Goal: Task Accomplishment & Management: Use online tool/utility

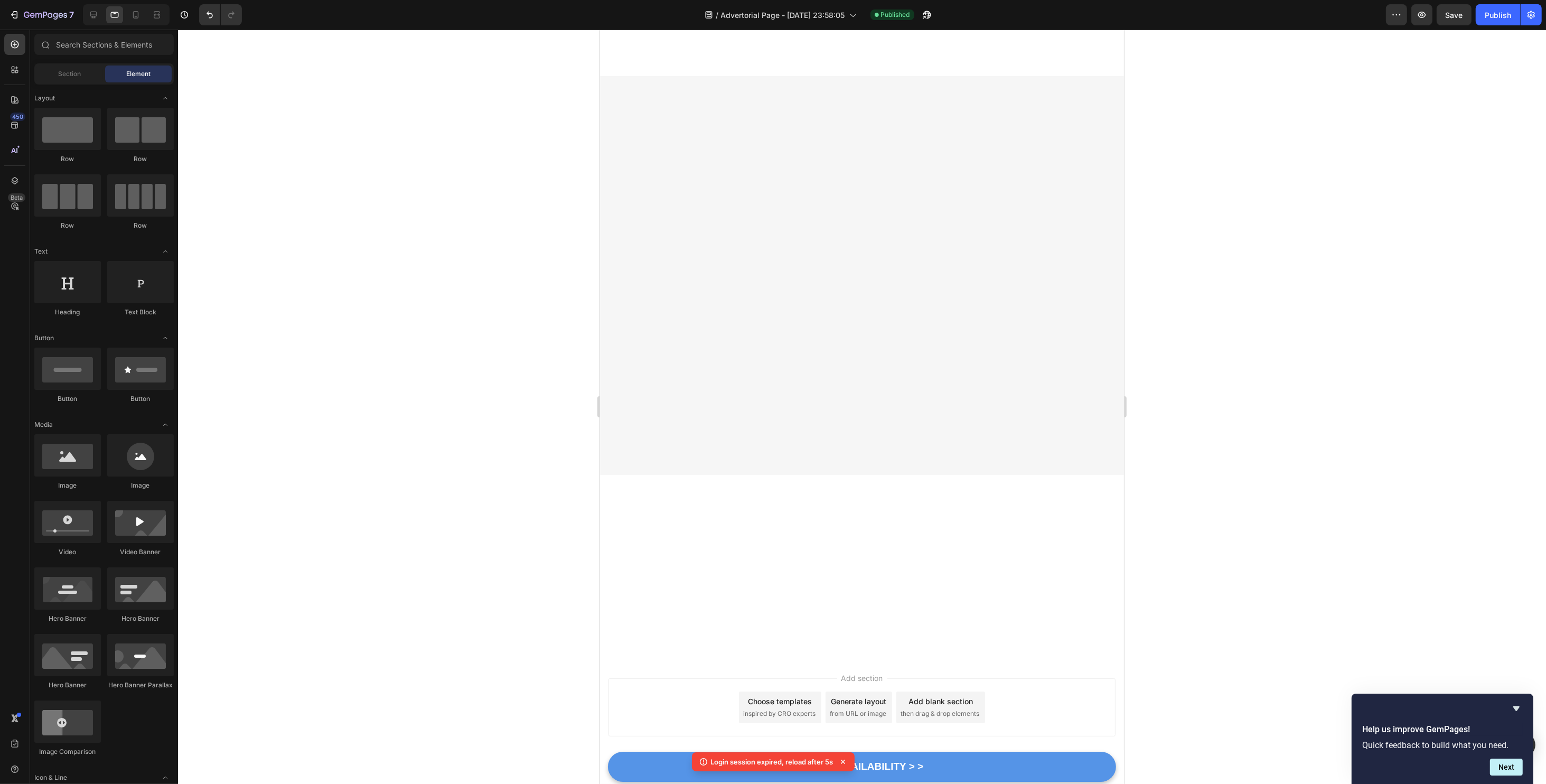
scroll to position [4295, 0]
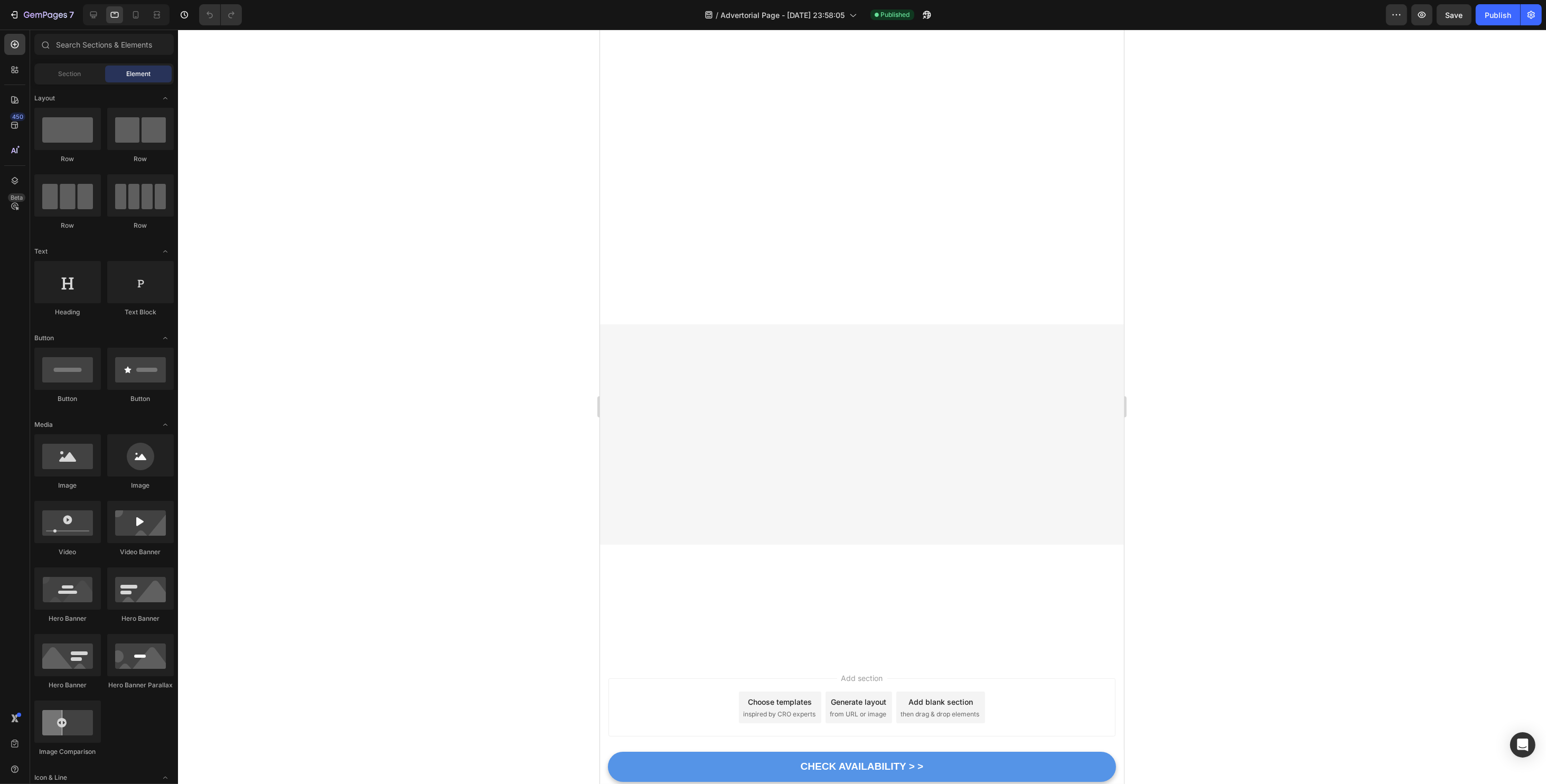
scroll to position [4366, 0]
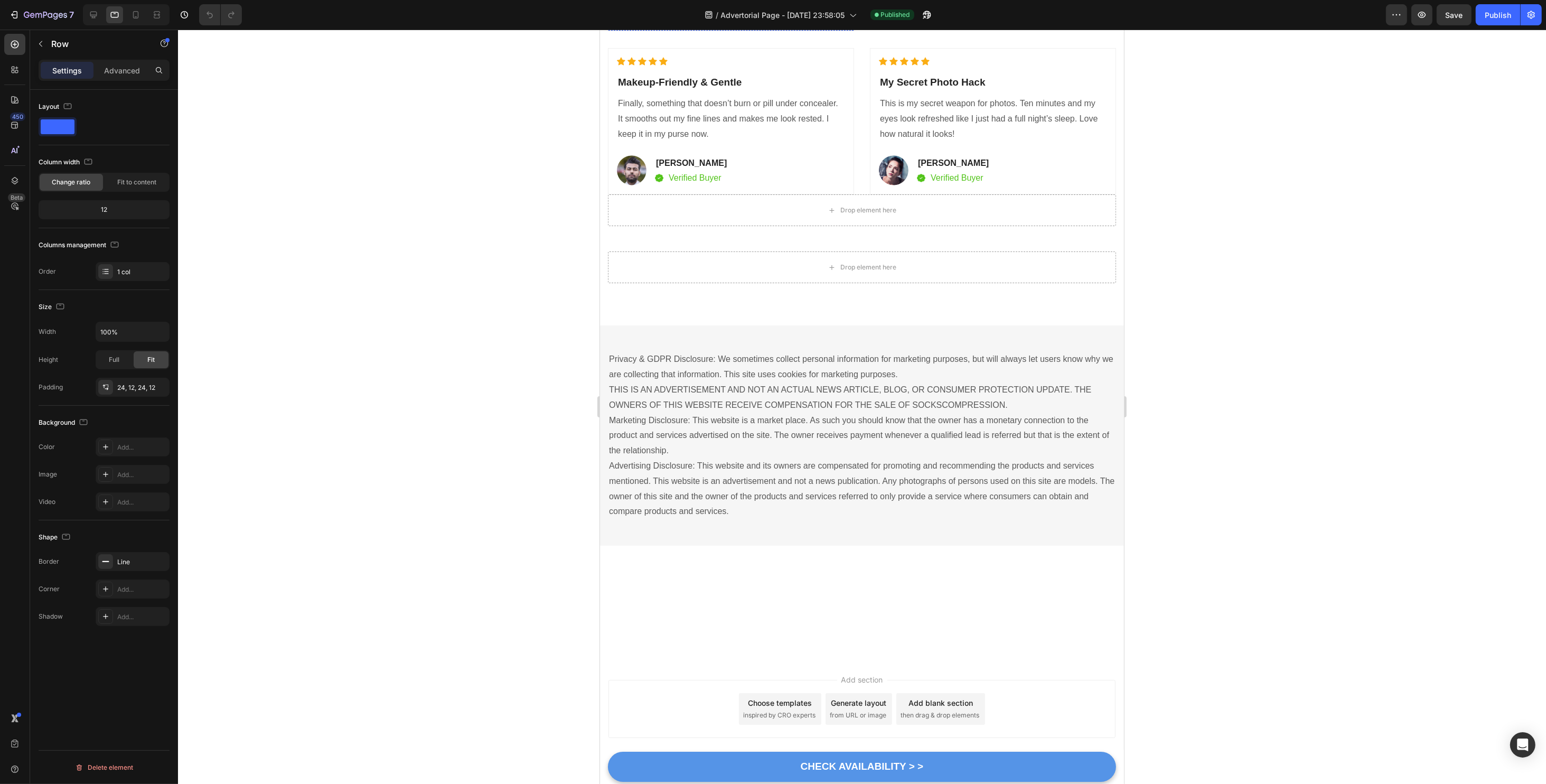
scroll to position [6268, 0]
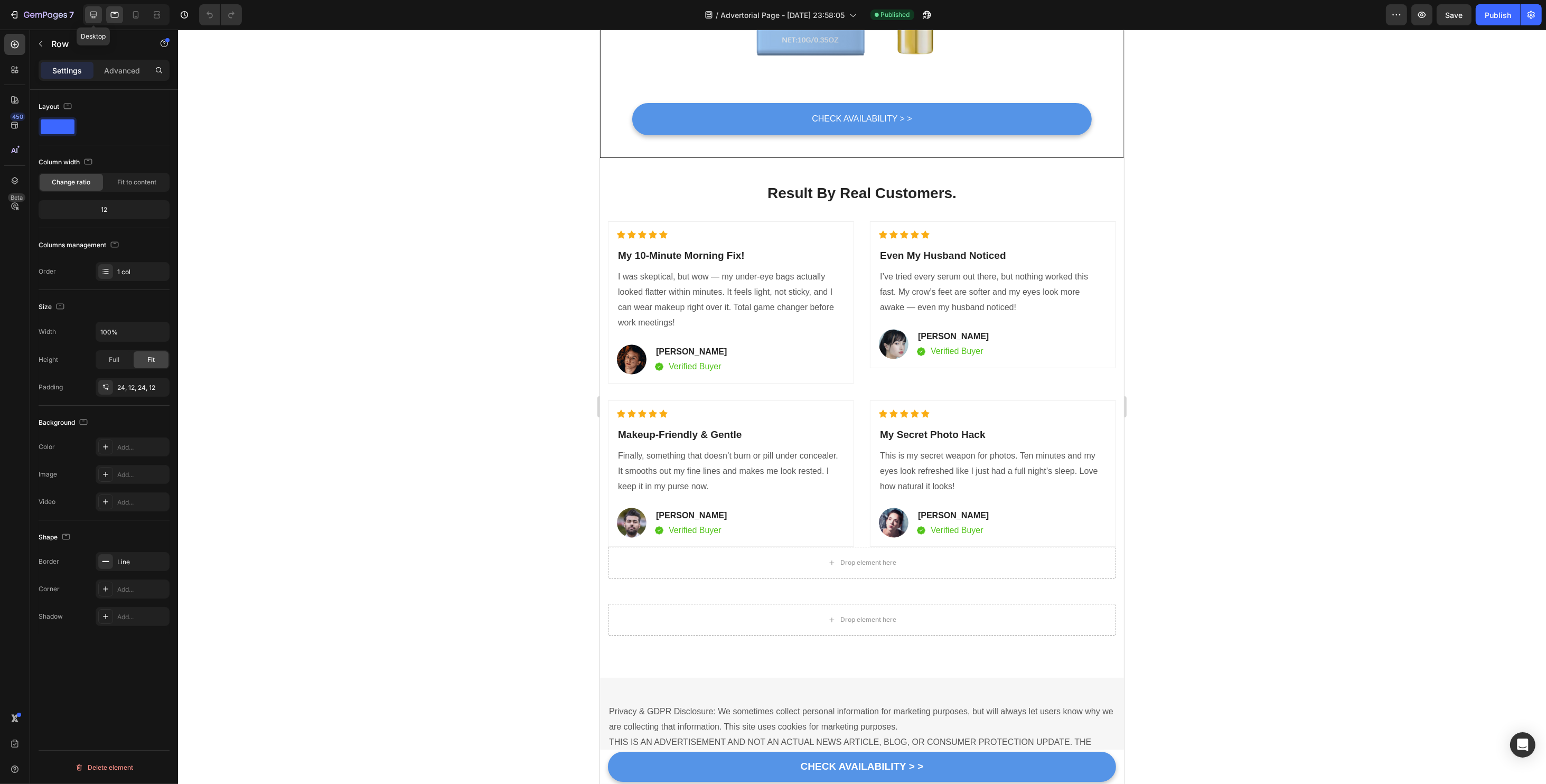
click at [97, 20] on icon at bounding box center [93, 15] width 11 height 11
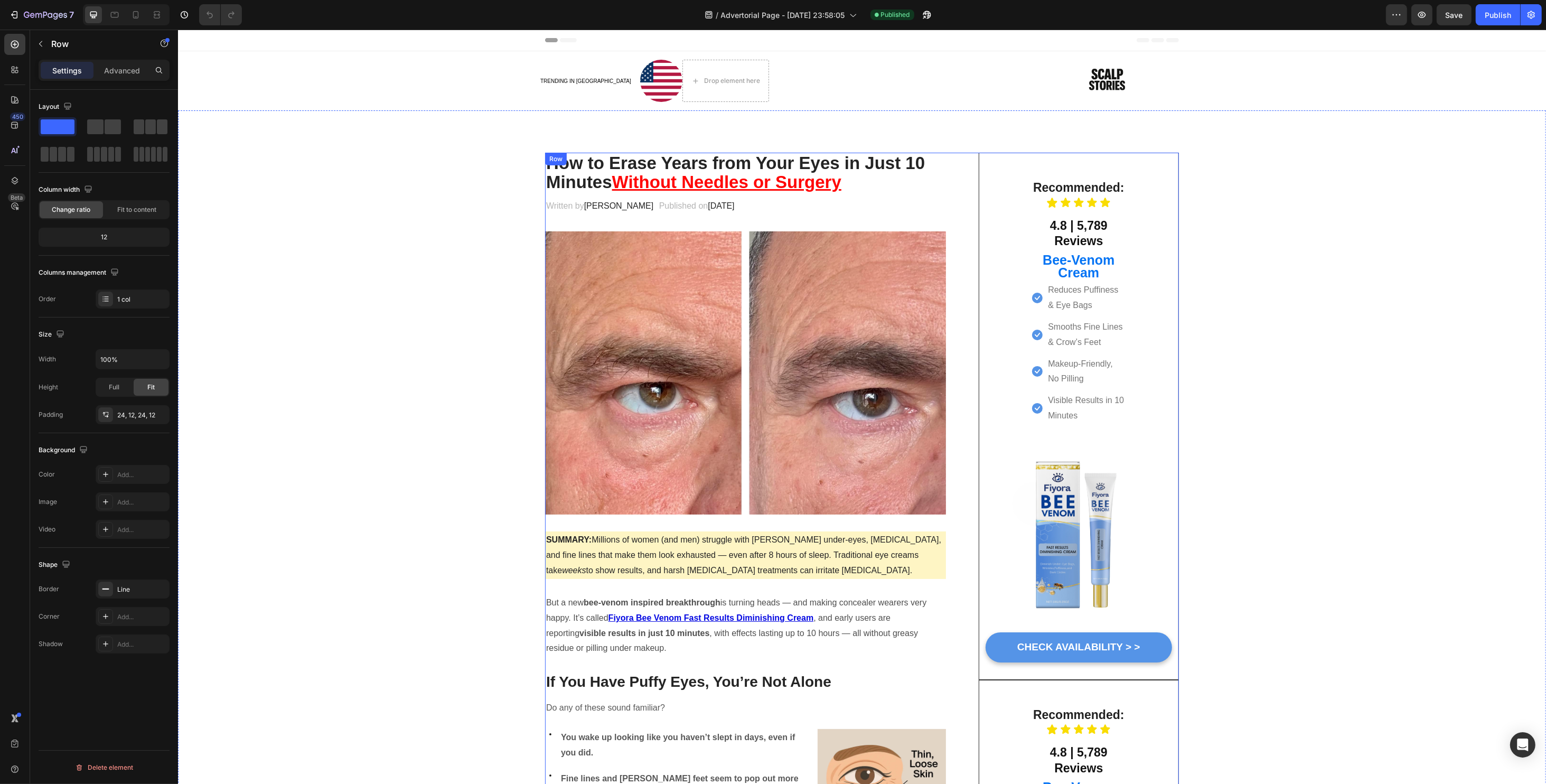
scroll to position [351, 0]
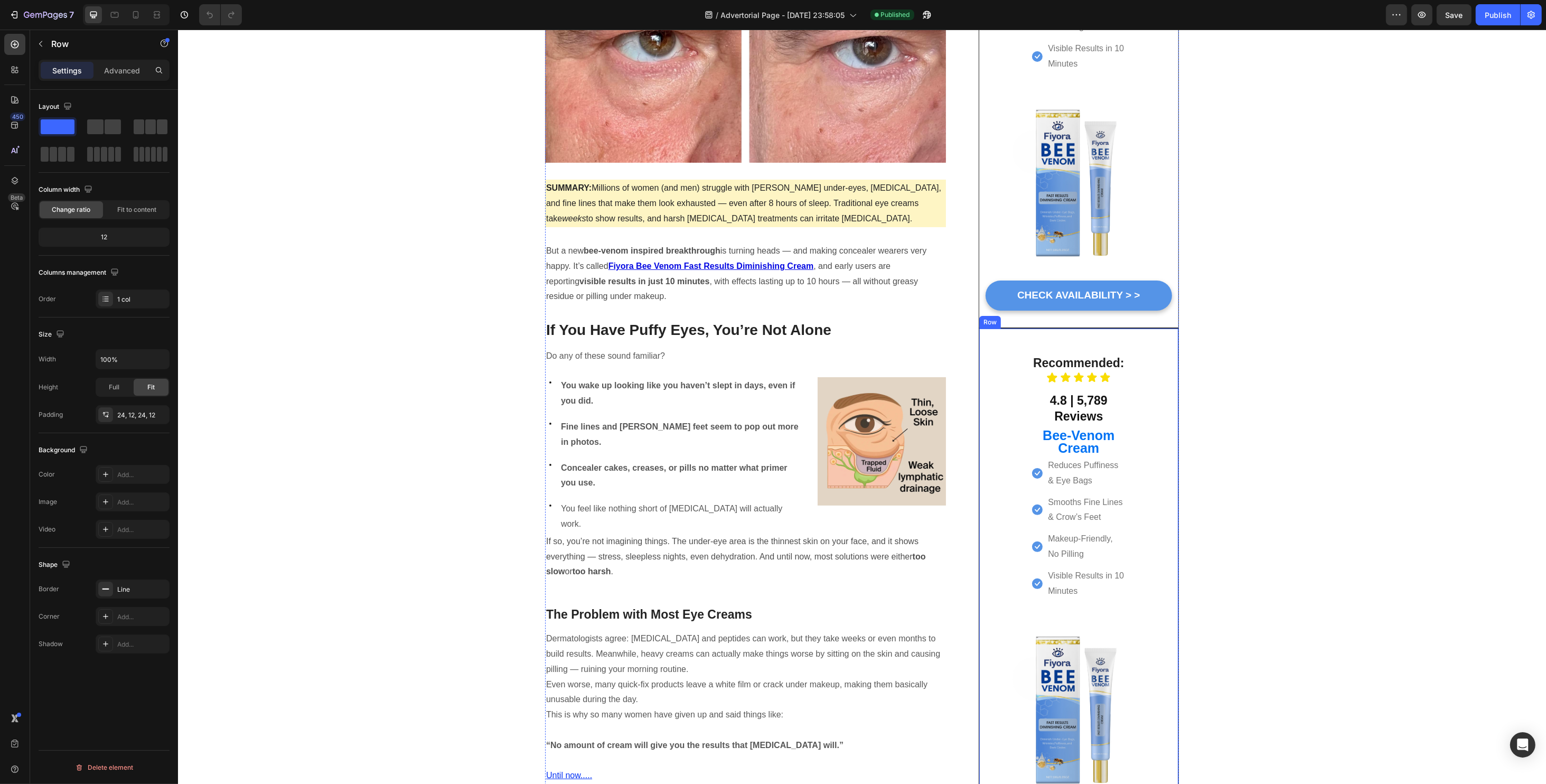
click at [989, 368] on div "Recommended: Heading Icon Icon Icon Icon Icon Icon List 4.8 | 5,789 Reviews Hea…" at bounding box center [1078, 591] width 187 height 501
click at [1040, 316] on icon at bounding box center [1043, 318] width 7 height 7
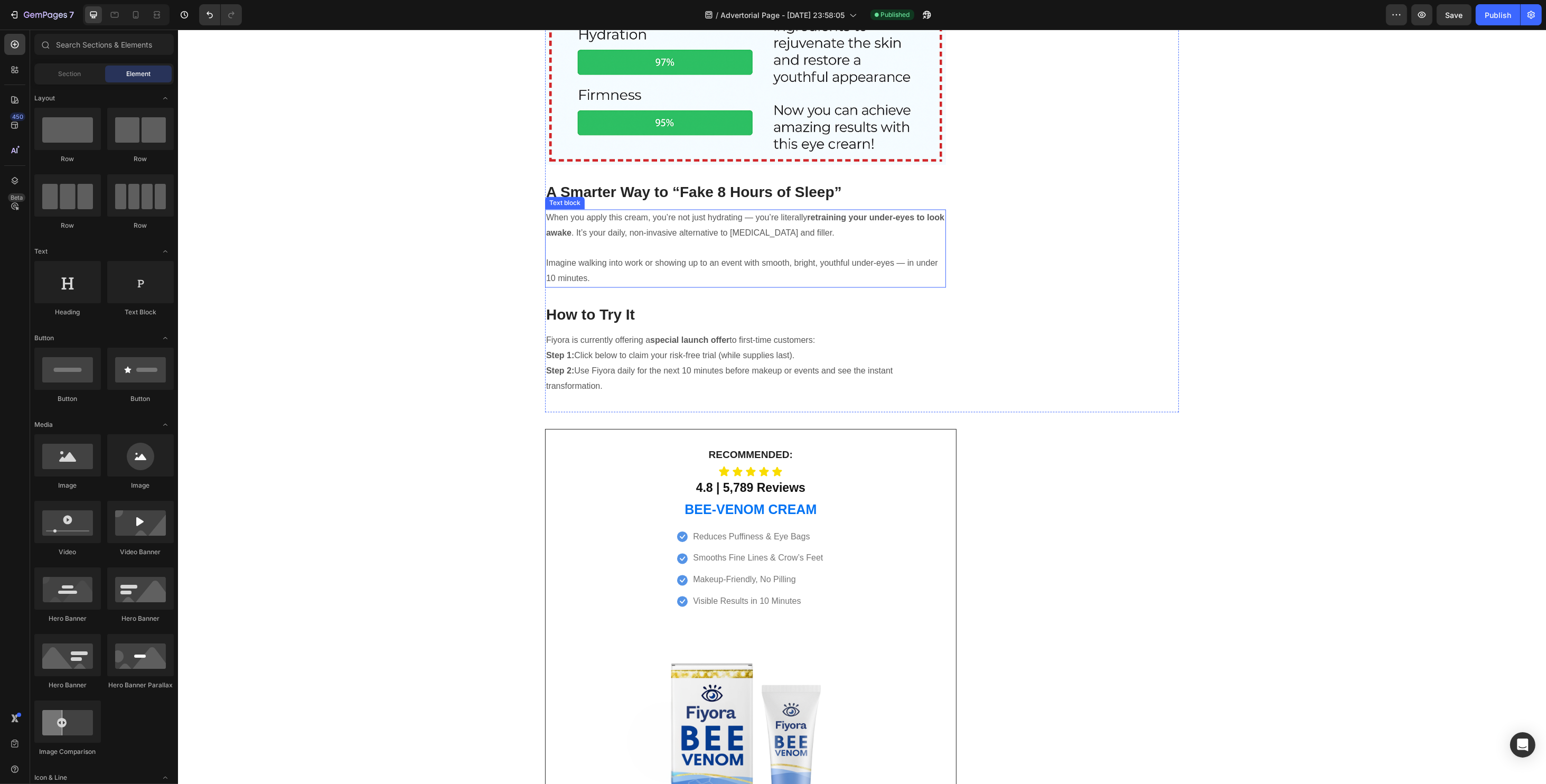
scroll to position [3380, 0]
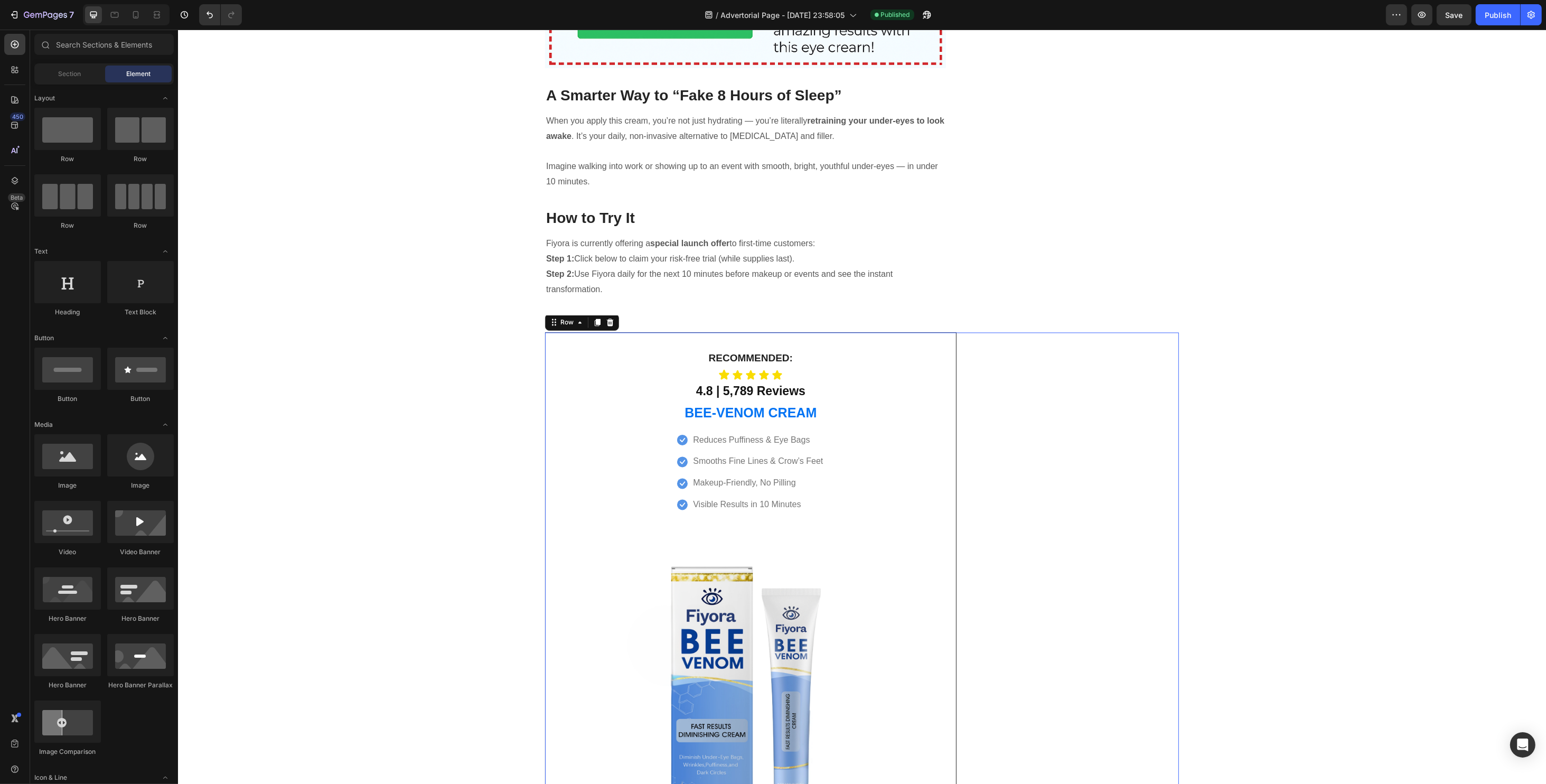
click at [1080, 483] on div "Recommended: Heading Icon Icon Icon Icon Icon Icon List 4.8 | 5,789 Reviews Hea…" at bounding box center [1076, 632] width 206 height 600
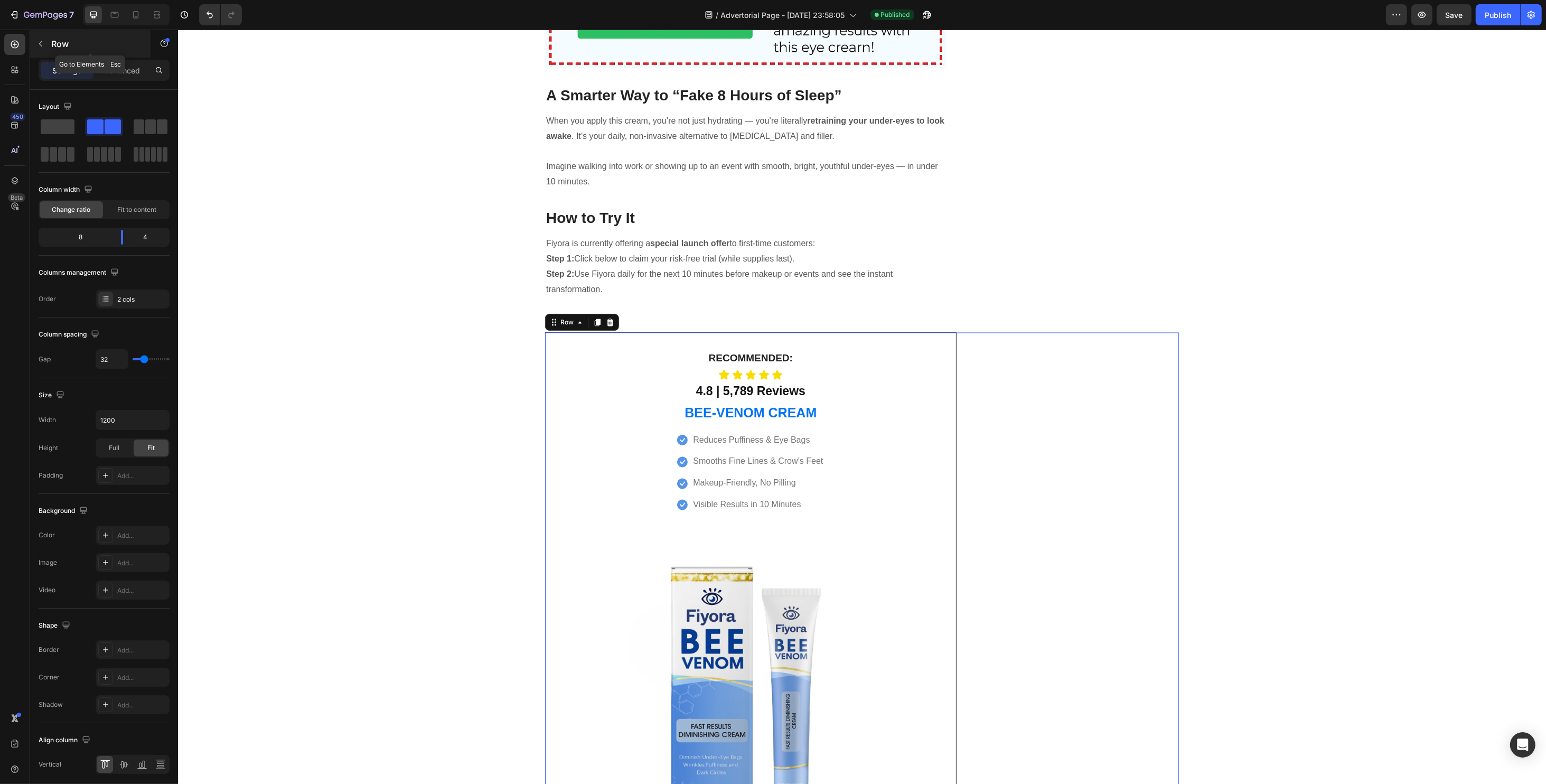
click at [51, 40] on div "Row" at bounding box center [90, 44] width 120 height 28
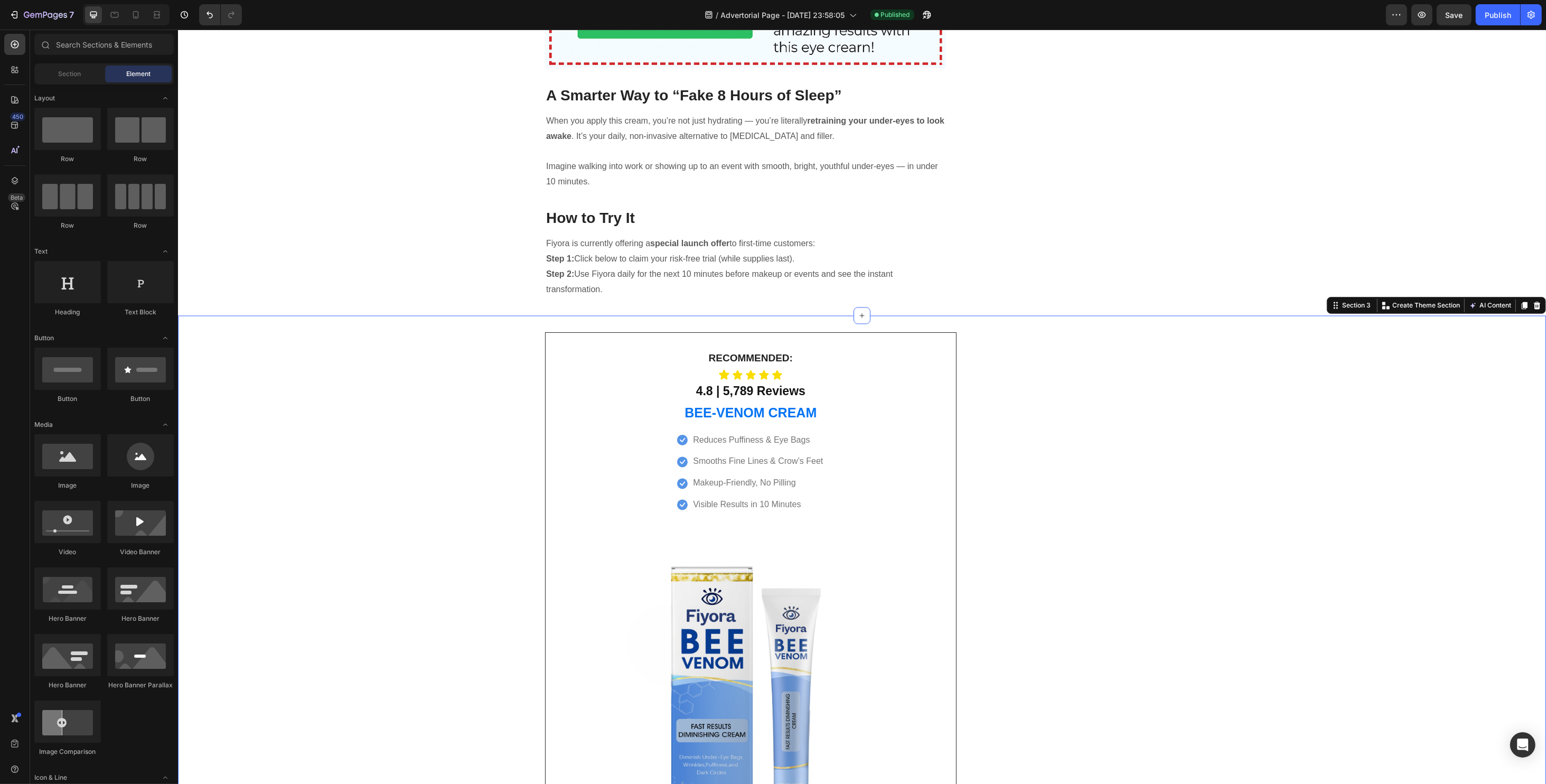
click at [492, 428] on div "Recommended: Text block Icon Icon Icon Icon Icon Icon List 4.8 | 5,789 Reviews …" at bounding box center [862, 632] width 1368 height 600
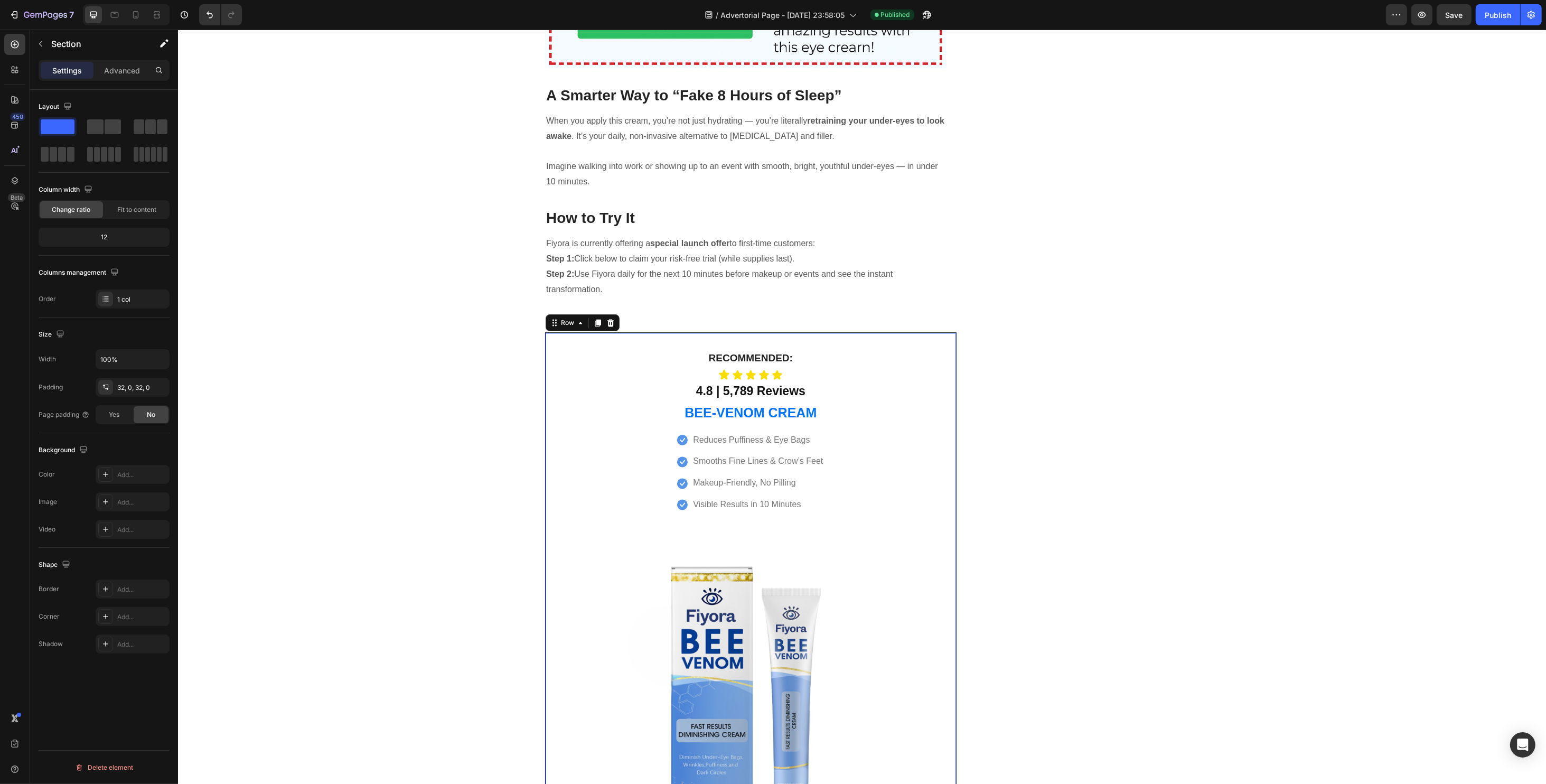
click at [564, 435] on div "Recommended: Text block Icon Icon Icon Icon Icon Icon List 4.8 | 5,789 Reviews …" at bounding box center [750, 632] width 411 height 600
click at [107, 477] on div at bounding box center [106, 474] width 14 height 14
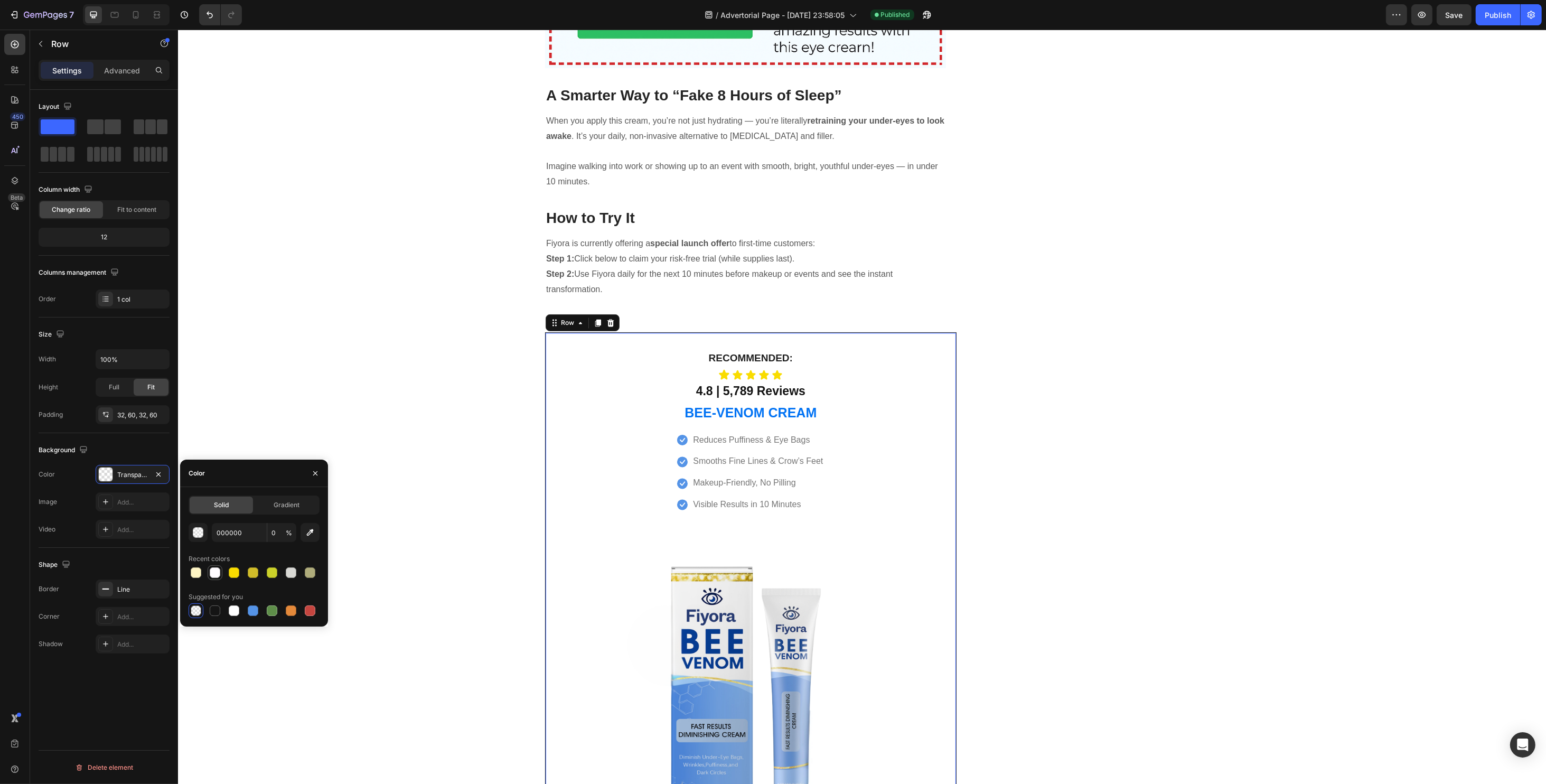
click at [213, 576] on div at bounding box center [215, 572] width 11 height 11
type input "FFFCFF"
type input "100"
click at [1501, 15] on div "Publish" at bounding box center [1498, 16] width 26 height 11
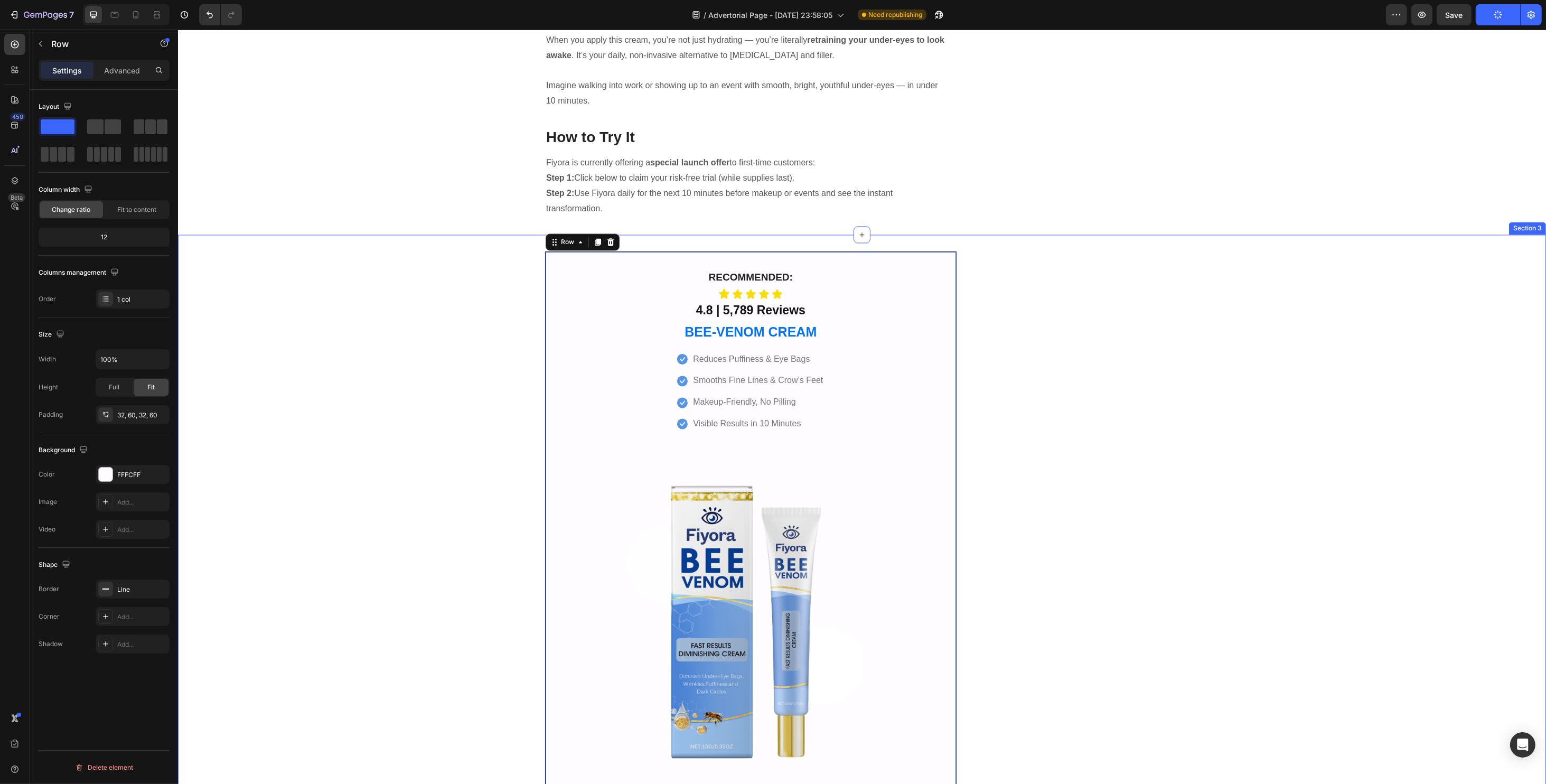
scroll to position [3521, 0]
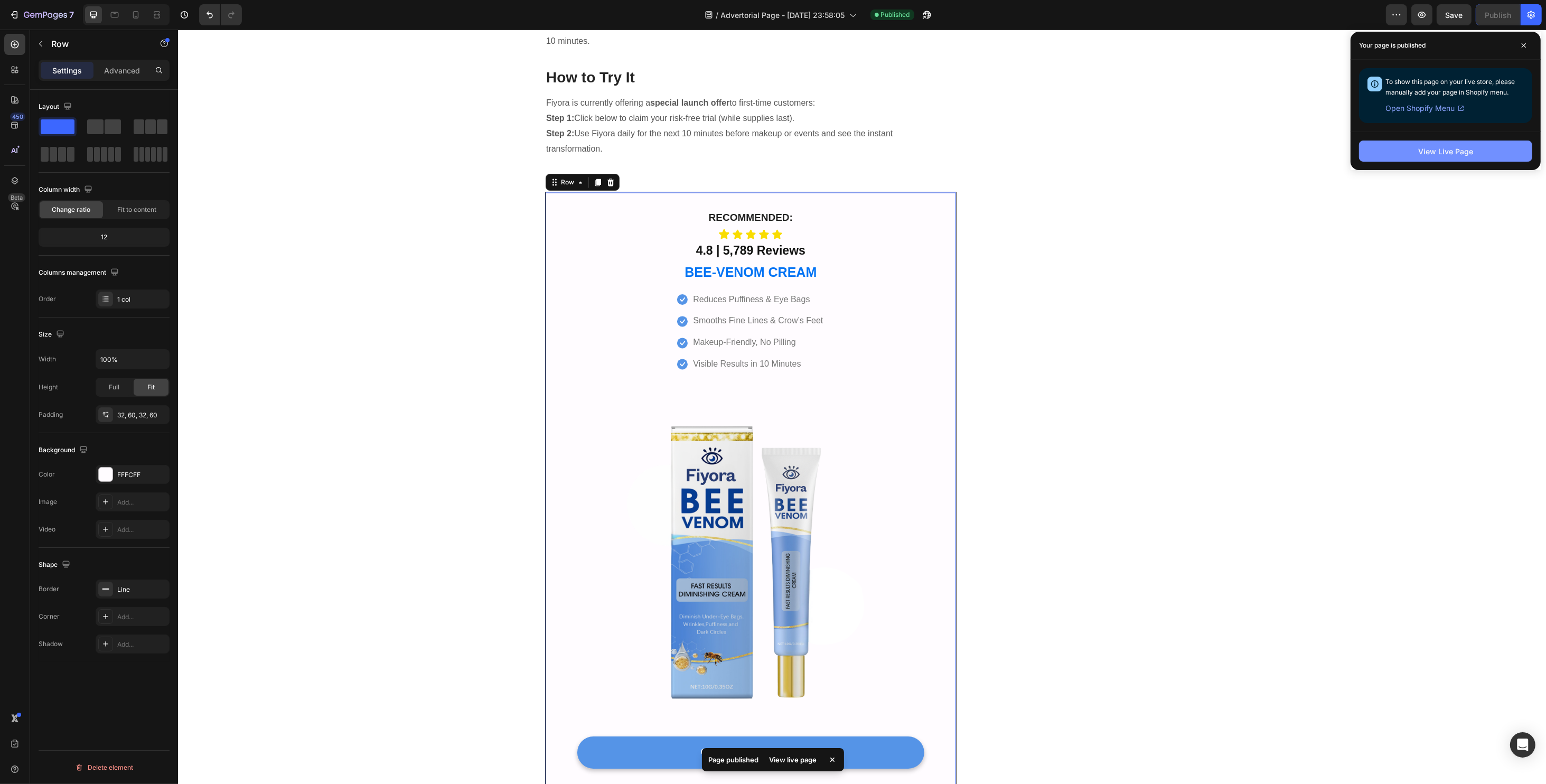
click at [1428, 151] on div "View Live Page" at bounding box center [1445, 152] width 55 height 11
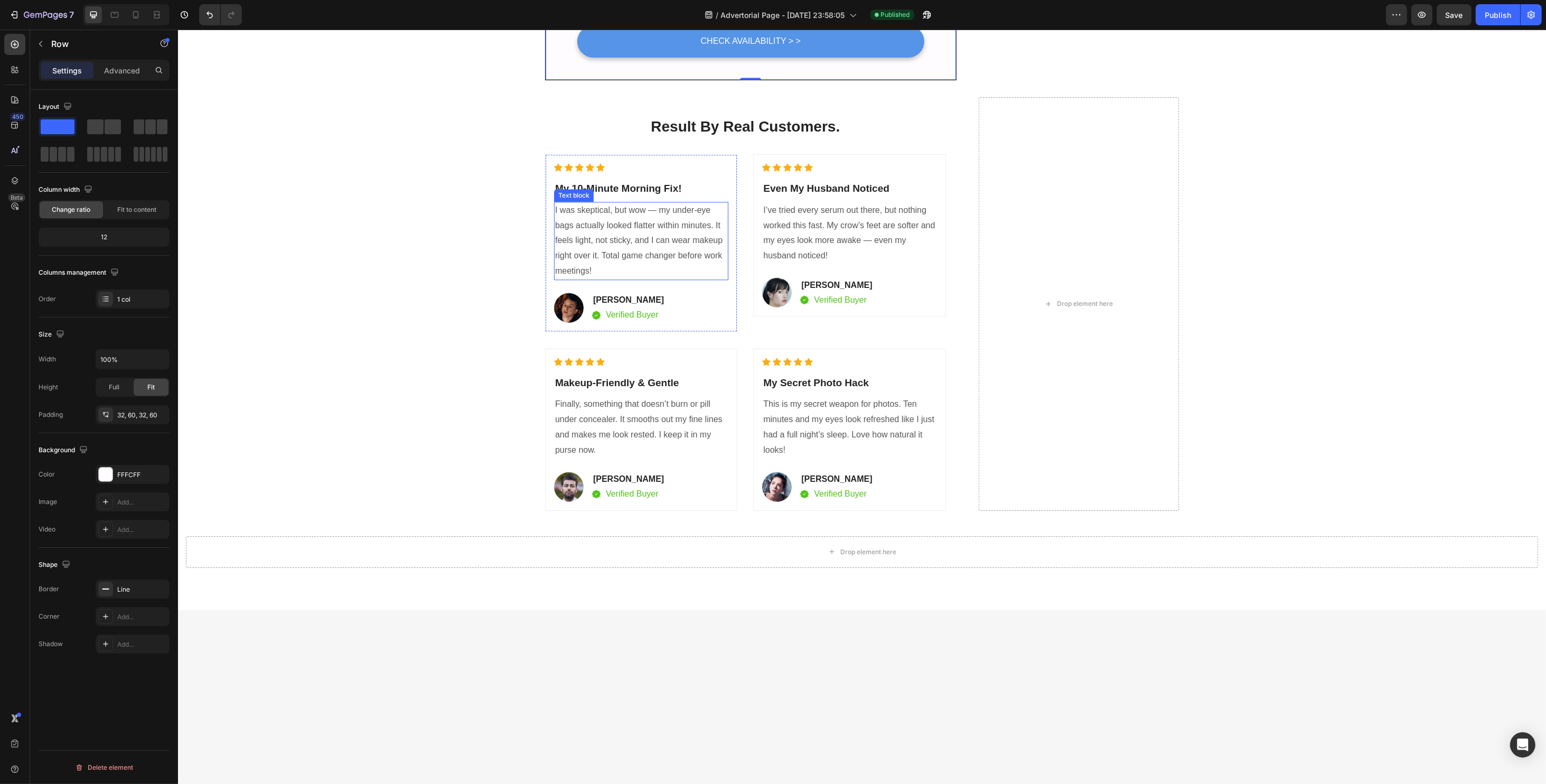
scroll to position [4295, 0]
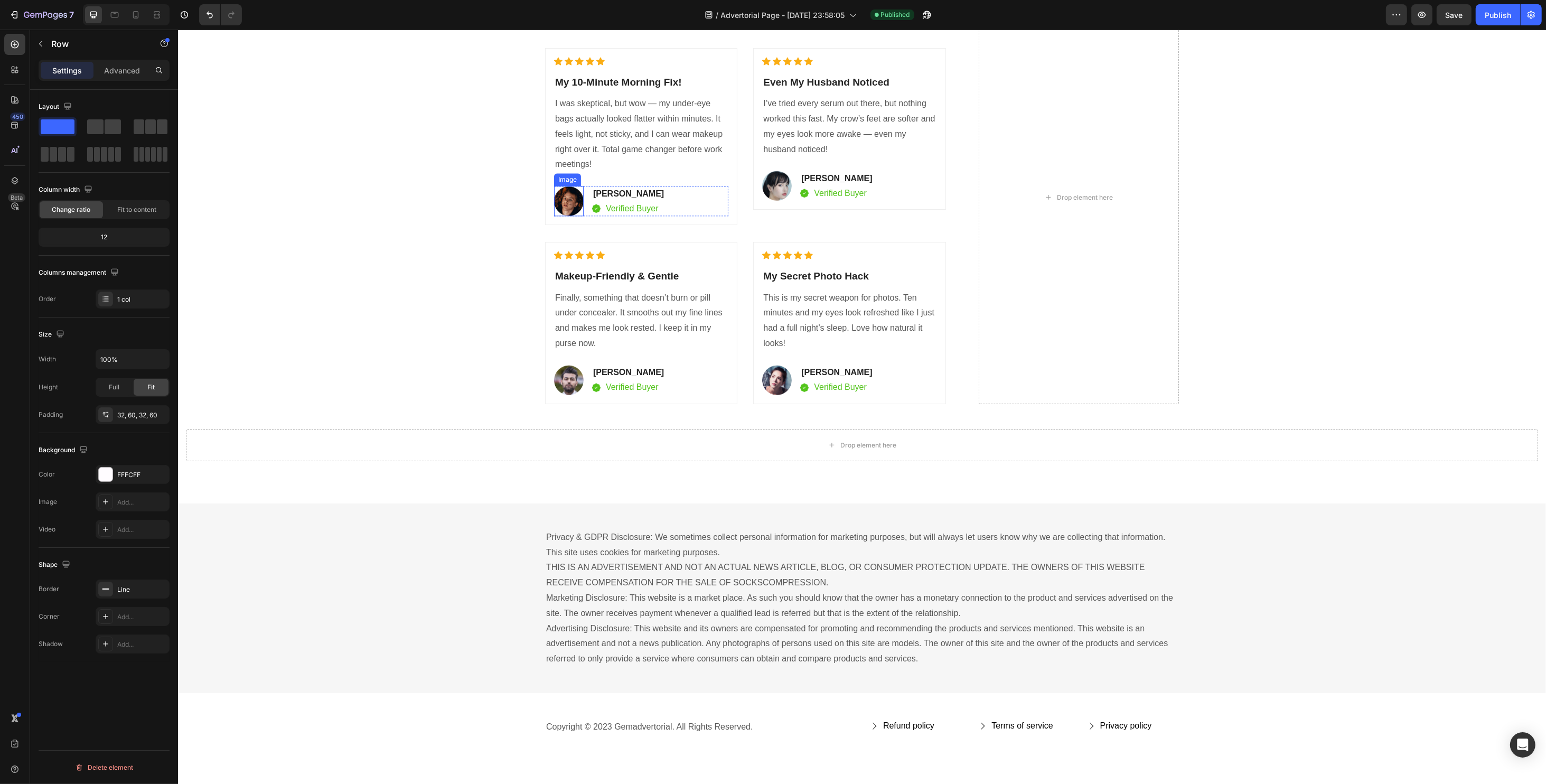
click at [558, 202] on img at bounding box center [569, 201] width 29 height 30
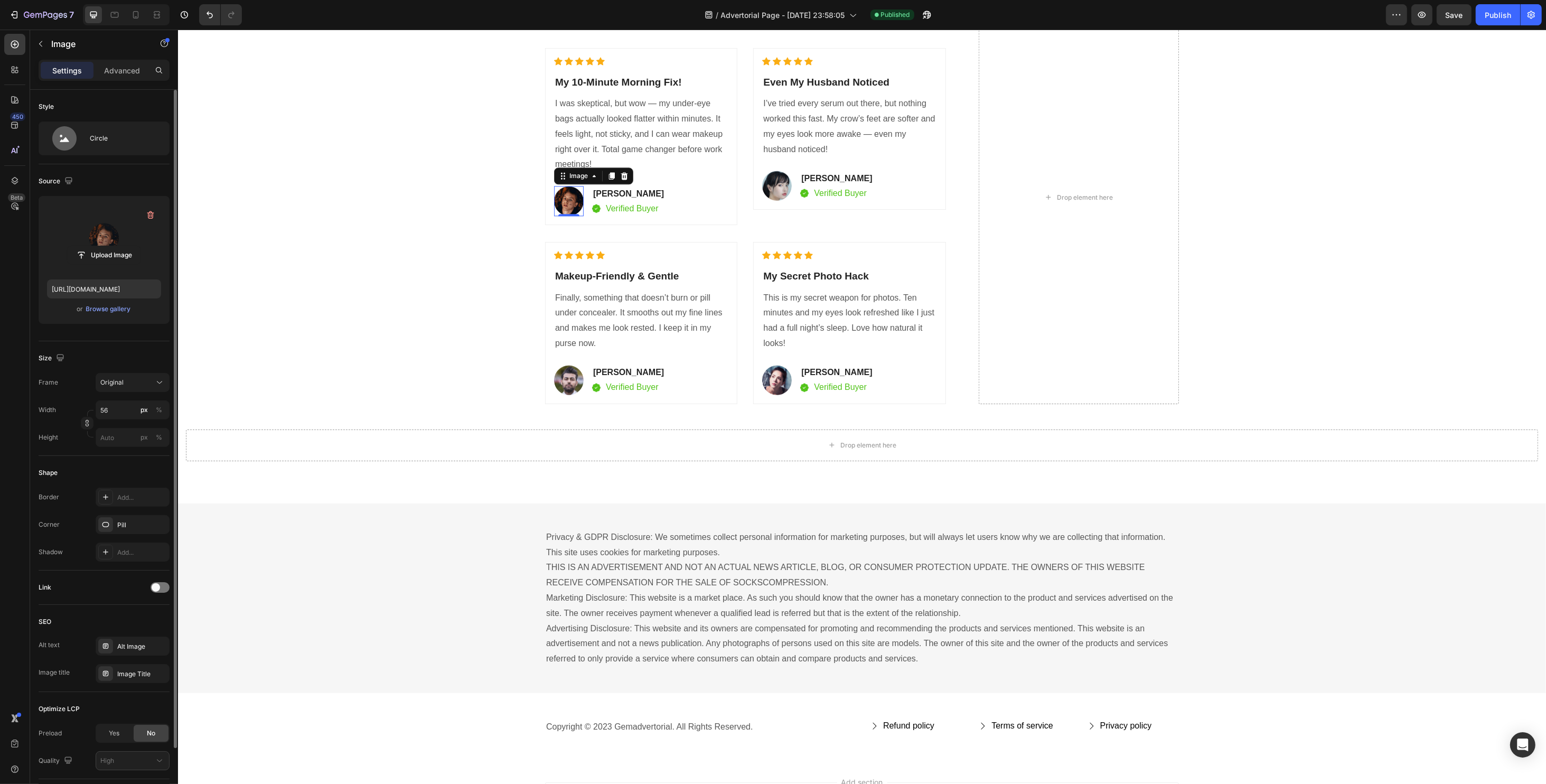
click at [103, 232] on label at bounding box center [103, 238] width 114 height 66
click at [103, 246] on input "file" at bounding box center [104, 255] width 73 height 18
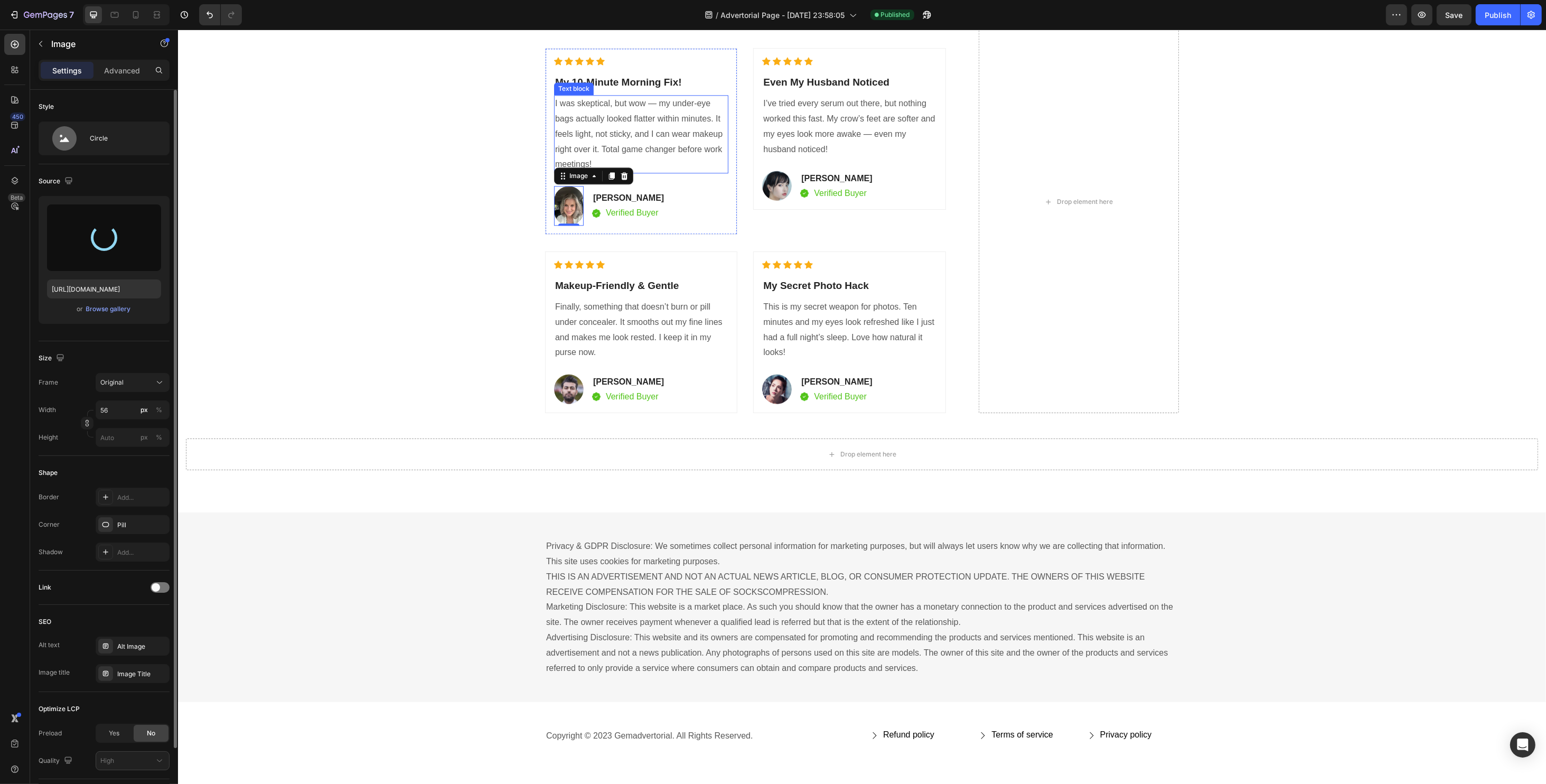
type input "https://cdn.shopify.com/s/files/1/0734/2427/3508/files/gempages_584043591488242…"
click at [118, 415] on input "56" at bounding box center [133, 410] width 74 height 19
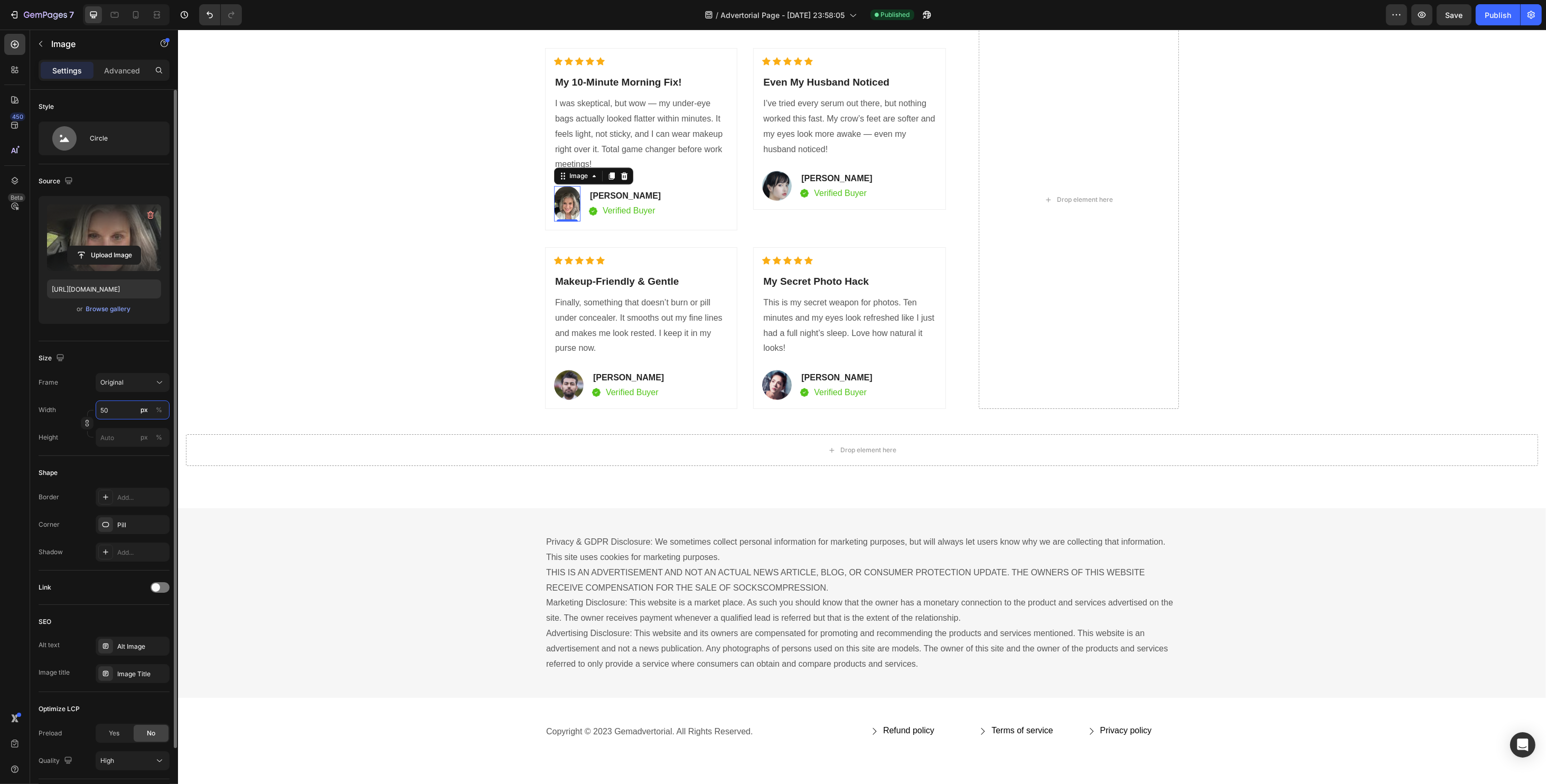
click at [121, 415] on input "50" at bounding box center [133, 410] width 74 height 19
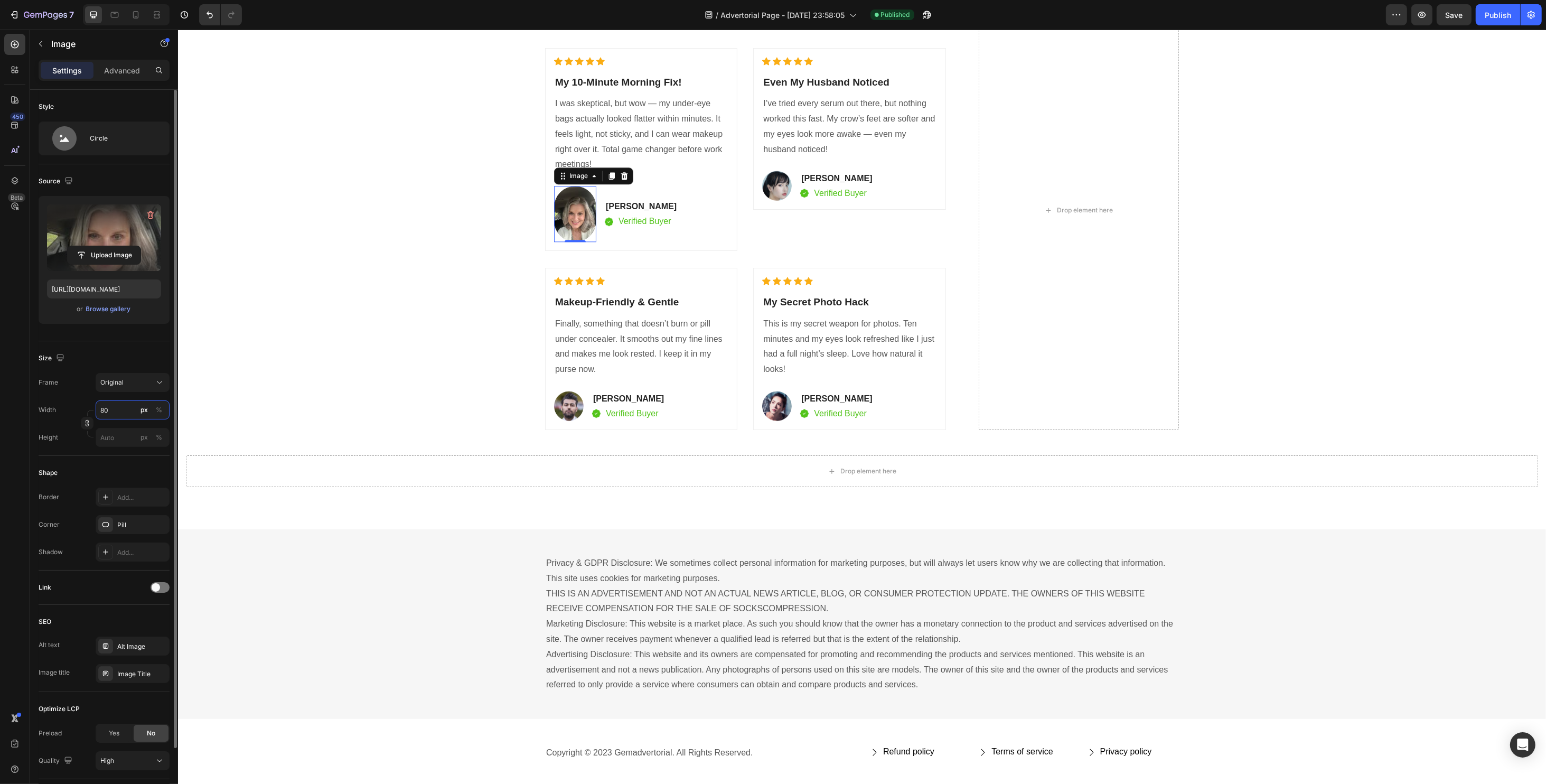
type input "8"
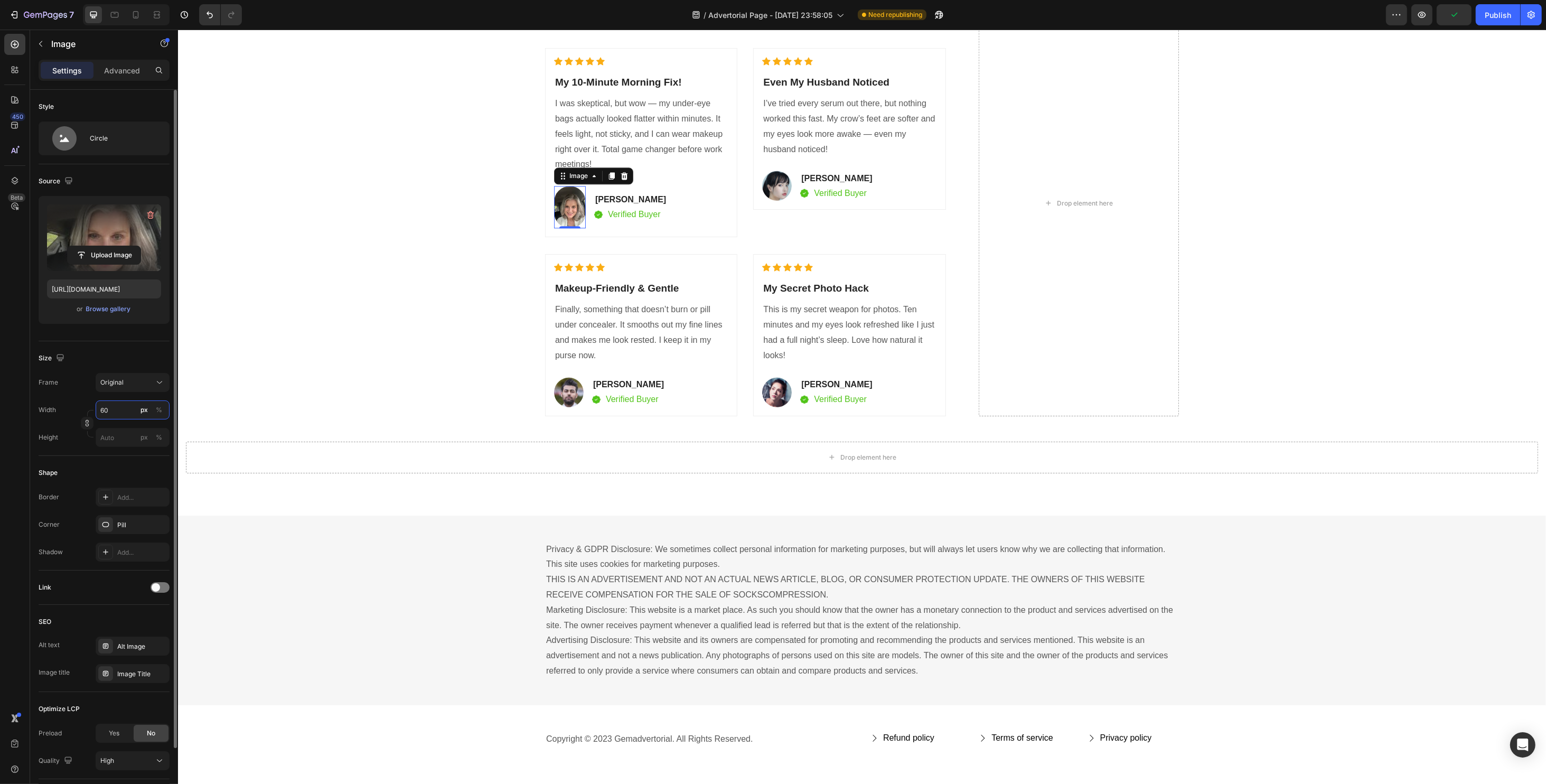
type input "6"
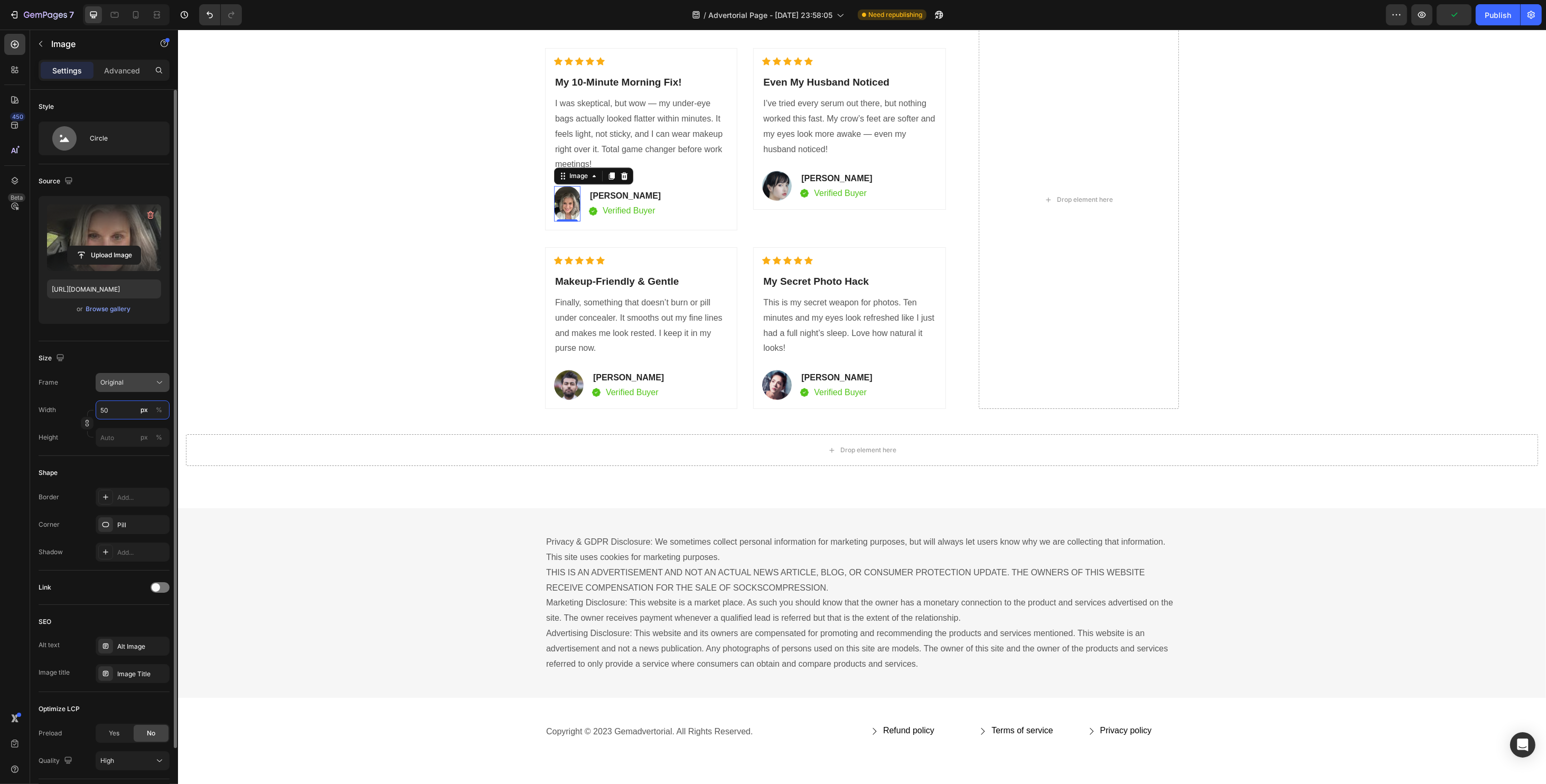
type input "50"
click at [121, 389] on button "Original" at bounding box center [133, 382] width 74 height 19
click at [66, 143] on icon at bounding box center [65, 138] width 25 height 25
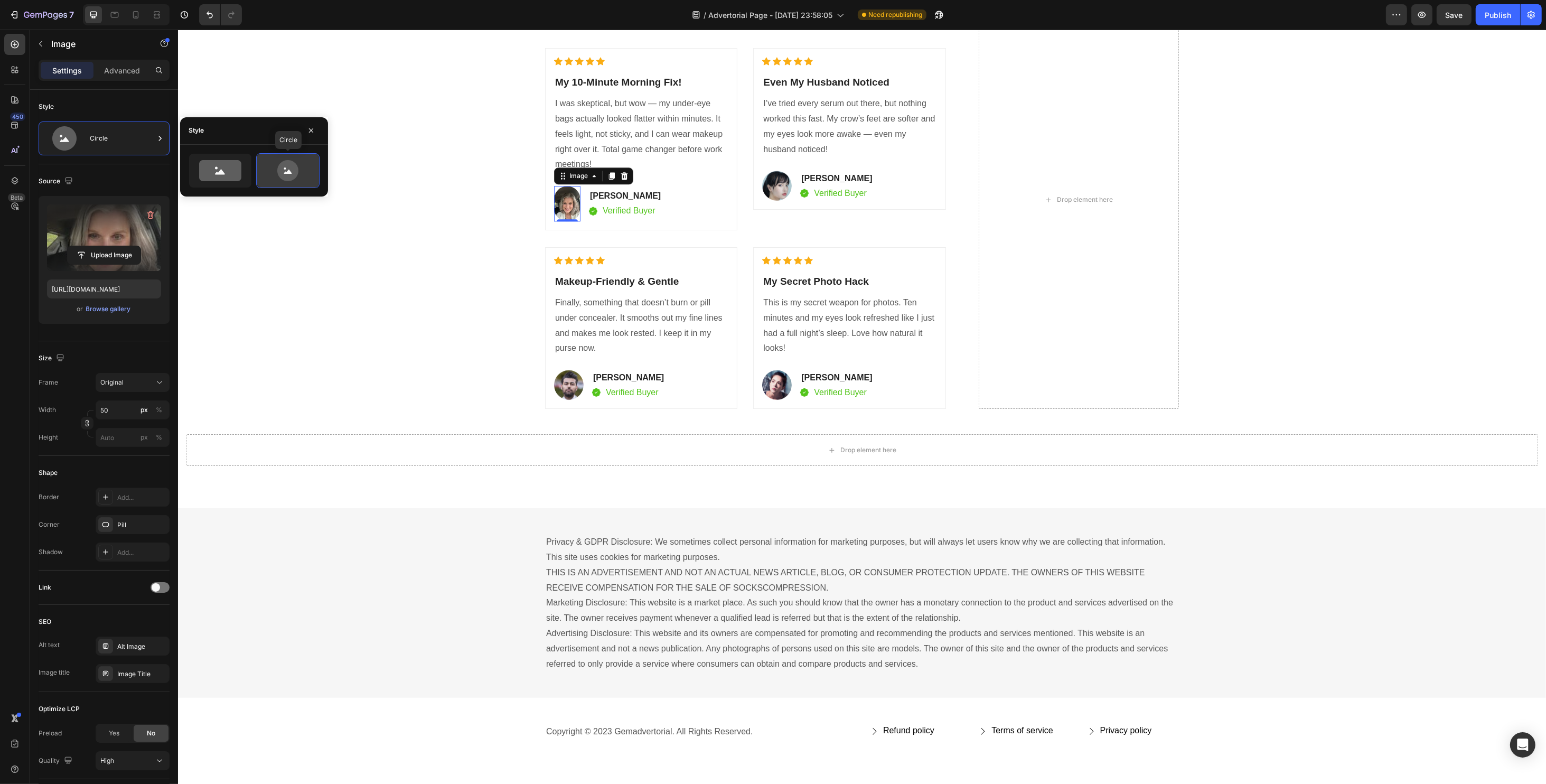
click at [282, 178] on icon at bounding box center [288, 170] width 21 height 21
click at [370, 283] on div "Heading Result By Real Customers. Heading Icon Icon Icon Icon Icon Icon List Ho…" at bounding box center [861, 212] width 1352 height 444
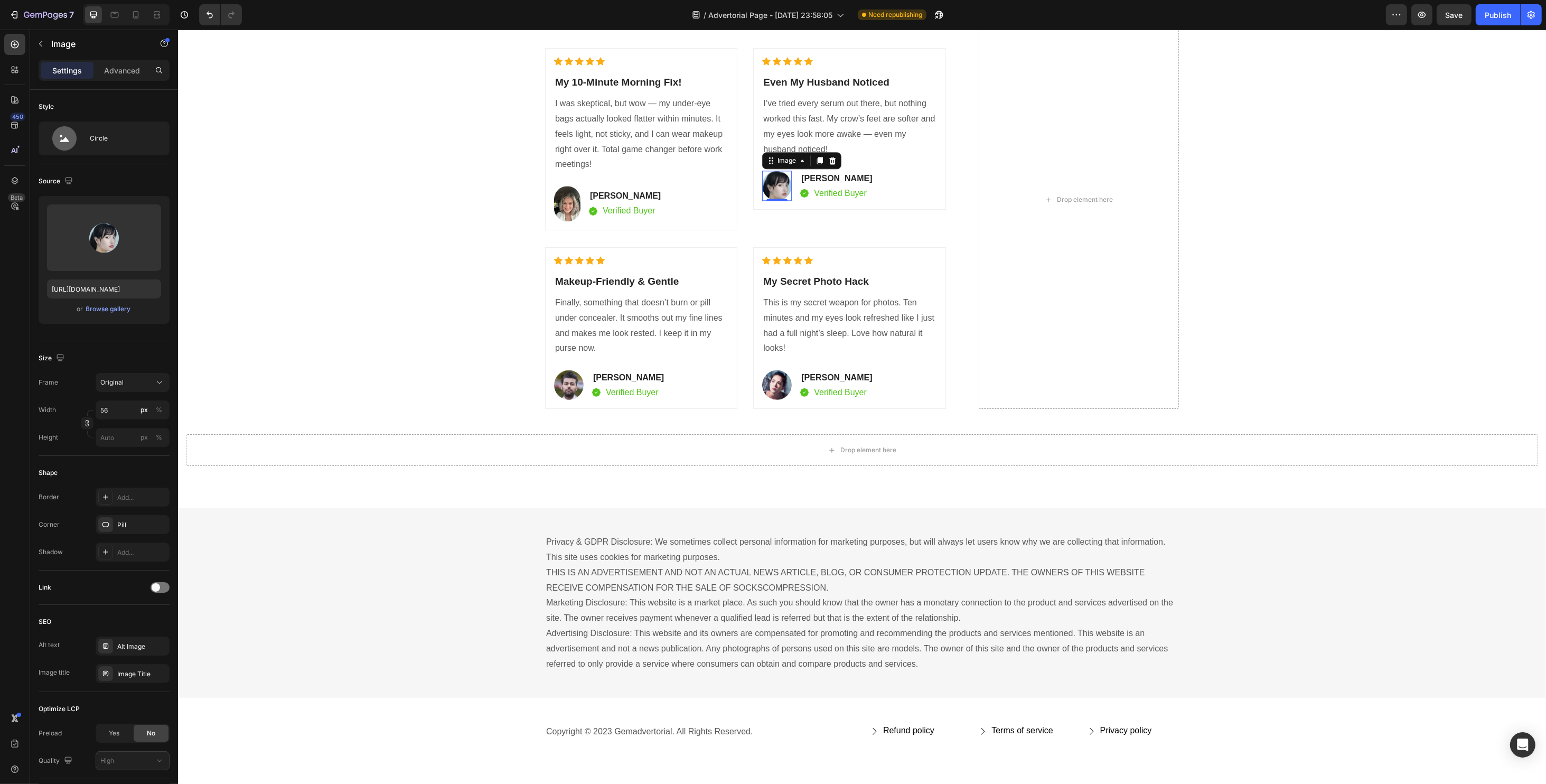
click at [775, 176] on img at bounding box center [777, 185] width 29 height 30
click at [92, 254] on input "file" at bounding box center [104, 255] width 73 height 18
type input "https://cdn.shopify.com/s/files/1/0734/2427/3508/files/gempages_584043591488242…"
click at [560, 201] on img at bounding box center [567, 203] width 26 height 35
click at [767, 193] on img at bounding box center [777, 185] width 29 height 29
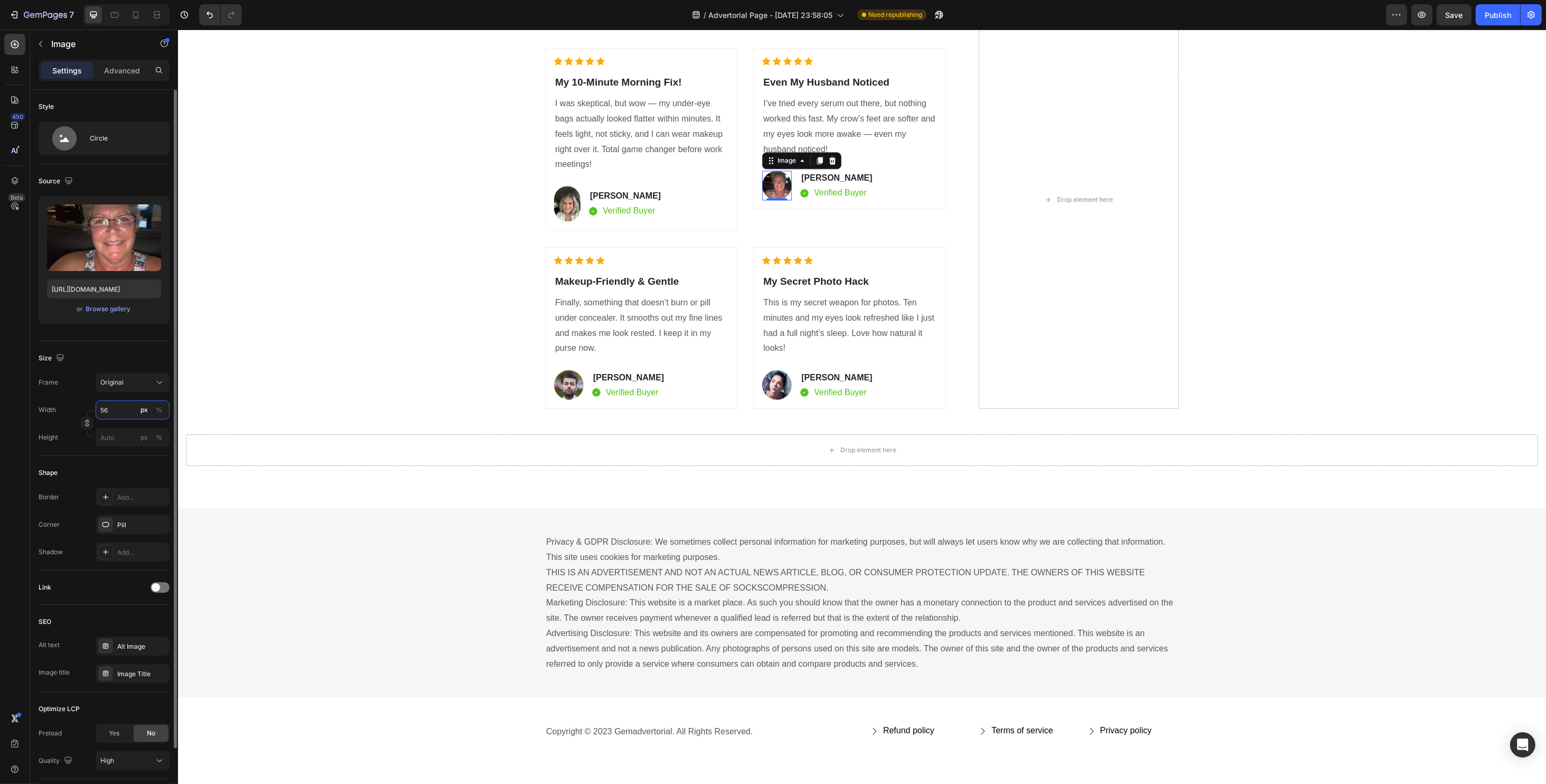
click at [125, 416] on input "56" at bounding box center [133, 410] width 74 height 19
click at [125, 415] on input "56" at bounding box center [133, 410] width 74 height 19
type input "50"
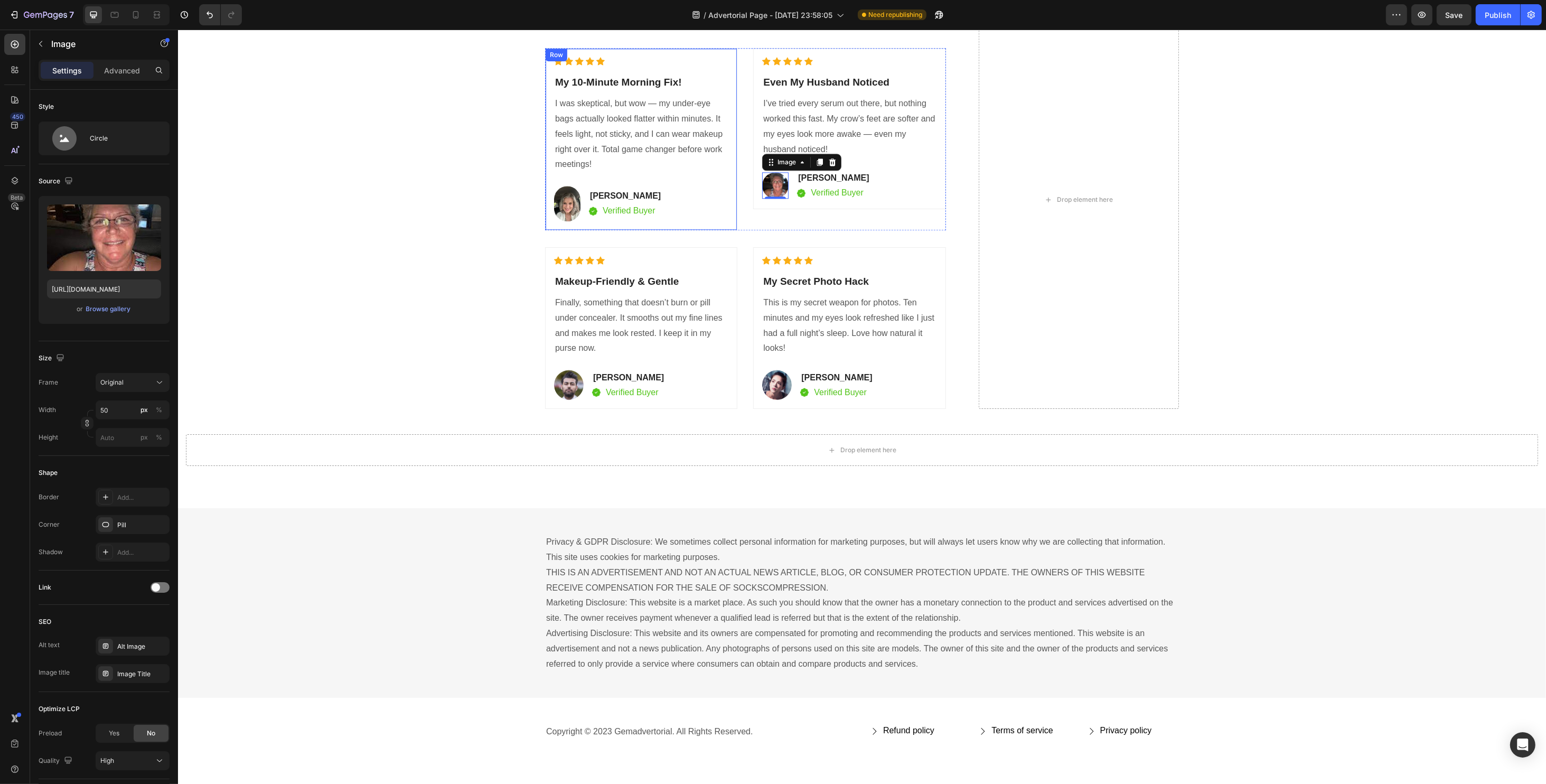
click at [554, 202] on img at bounding box center [567, 203] width 26 height 35
click at [769, 187] on img at bounding box center [775, 185] width 26 height 26
click at [555, 198] on img at bounding box center [567, 203] width 26 height 35
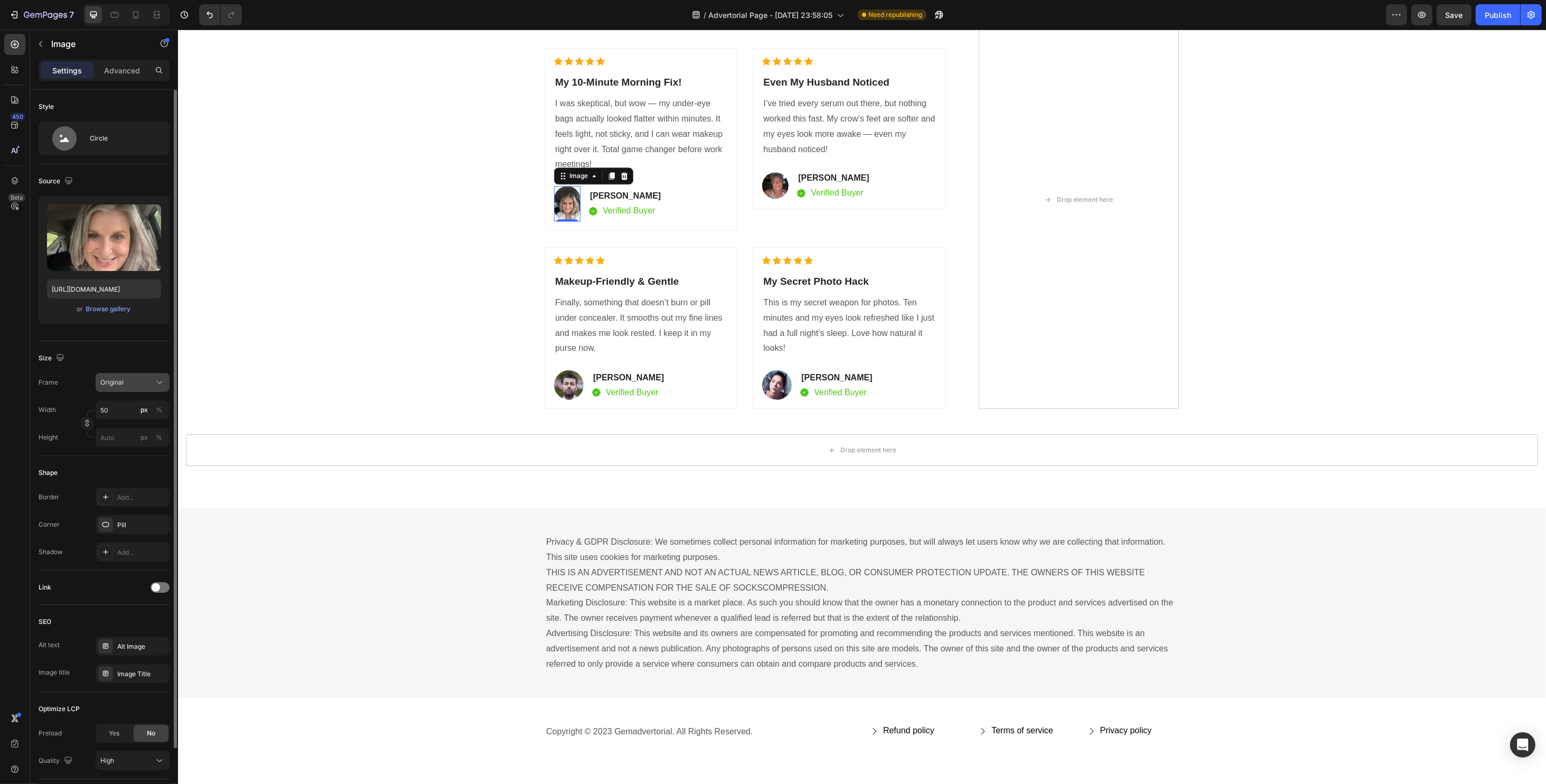
click at [122, 389] on button "Original" at bounding box center [133, 382] width 74 height 19
click at [113, 348] on div "Size Frame Original Square Vertical Horizontal Original Custom Width 50 px % He…" at bounding box center [104, 398] width 131 height 115
click at [88, 146] on div "Circle" at bounding box center [104, 138] width 131 height 34
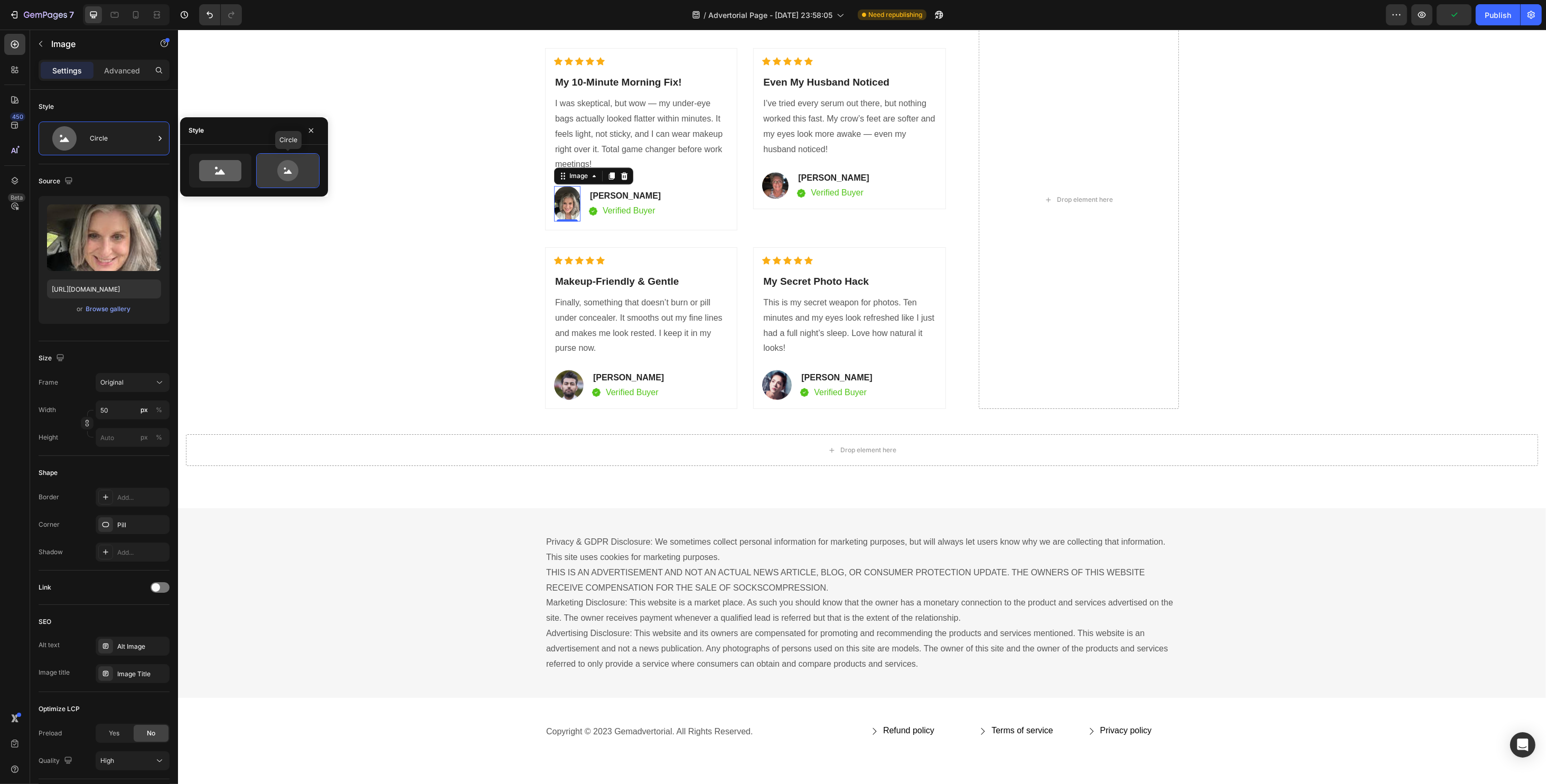
click at [284, 176] on icon at bounding box center [288, 170] width 21 height 21
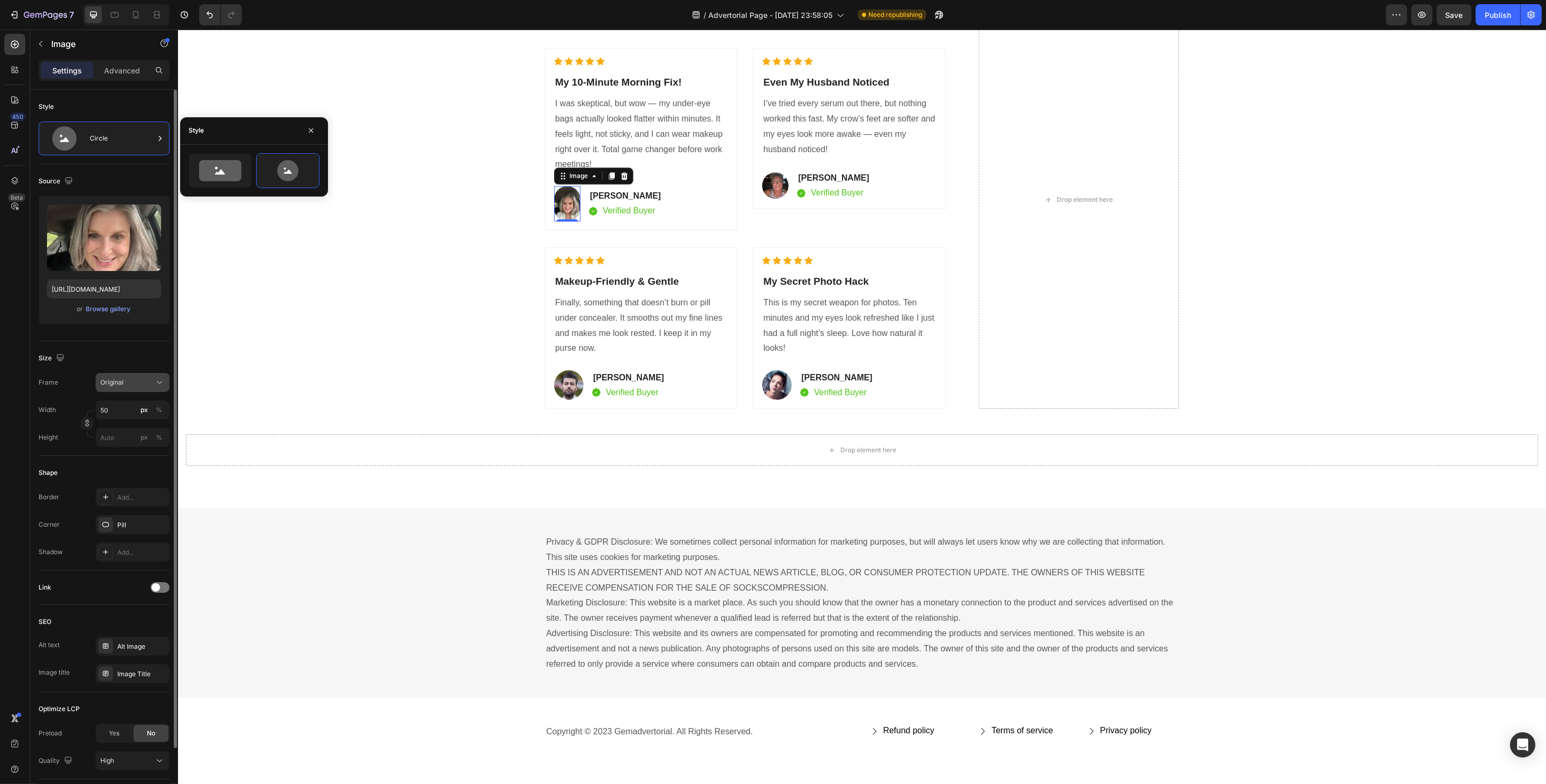
click at [119, 384] on span "Original" at bounding box center [111, 383] width 23 height 10
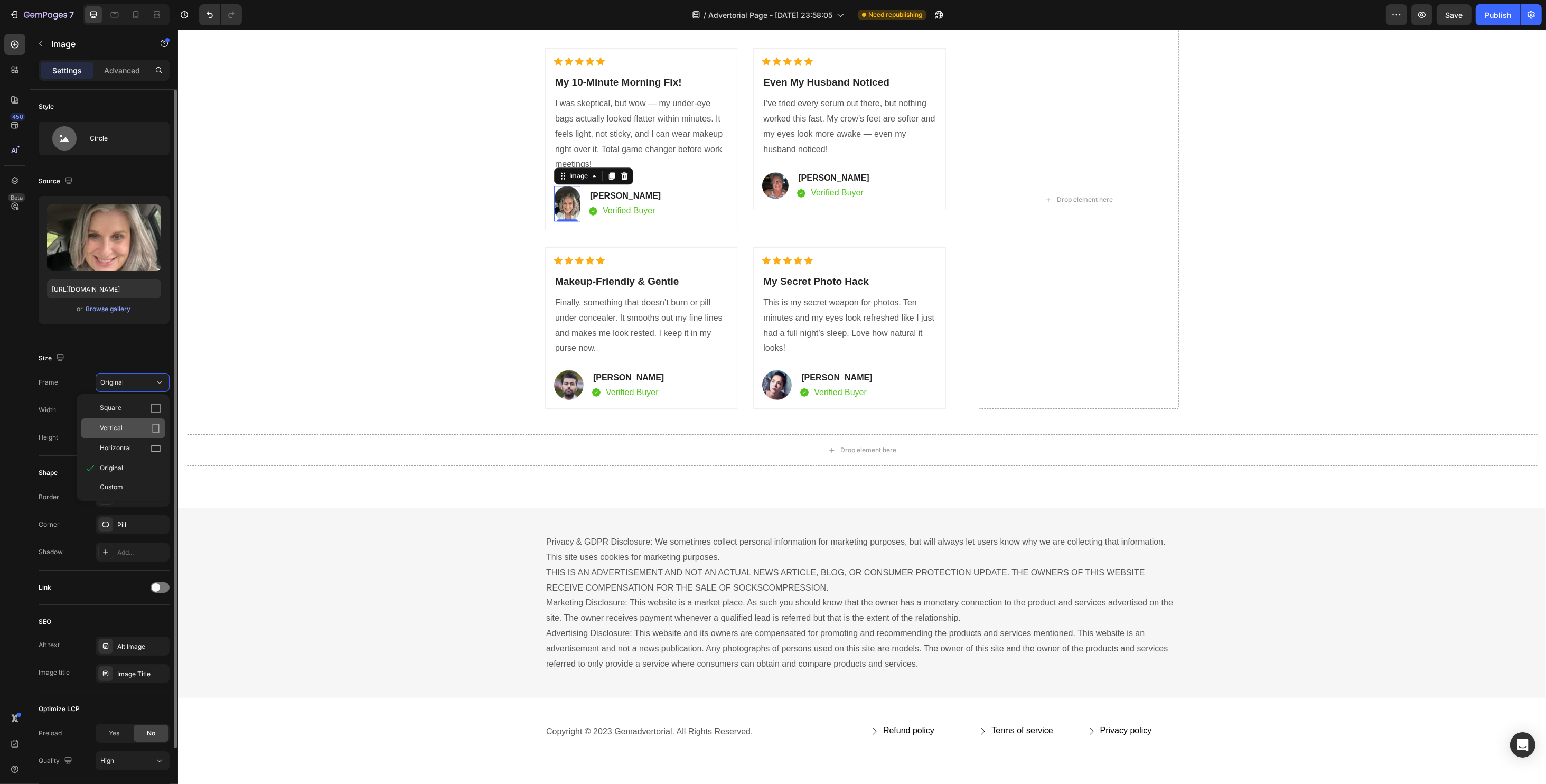
click at [125, 428] on div "Vertical" at bounding box center [130, 428] width 61 height 11
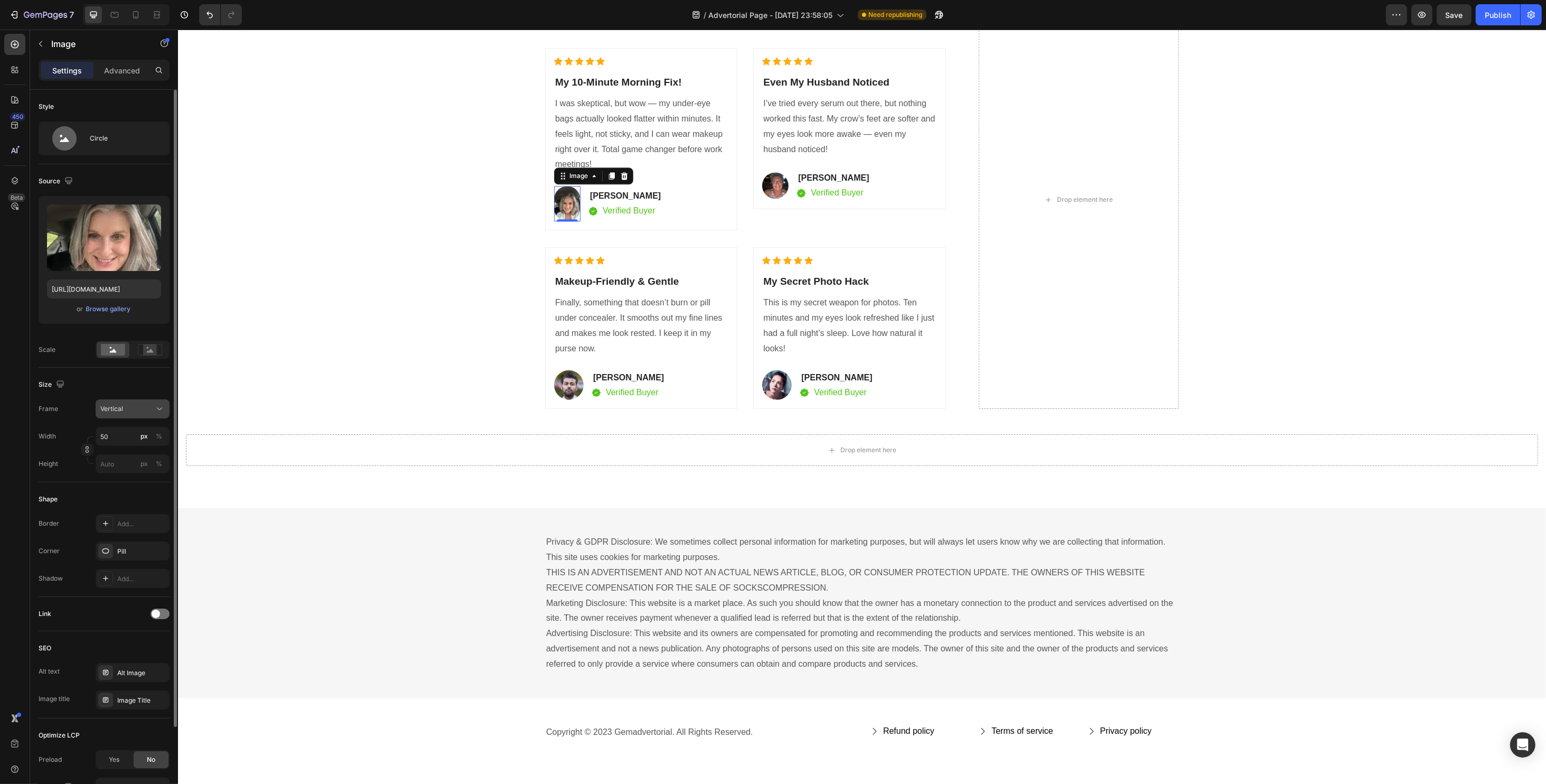
click at [127, 413] on div "Vertical" at bounding box center [132, 409] width 65 height 11
click at [130, 433] on div "Square" at bounding box center [130, 434] width 61 height 11
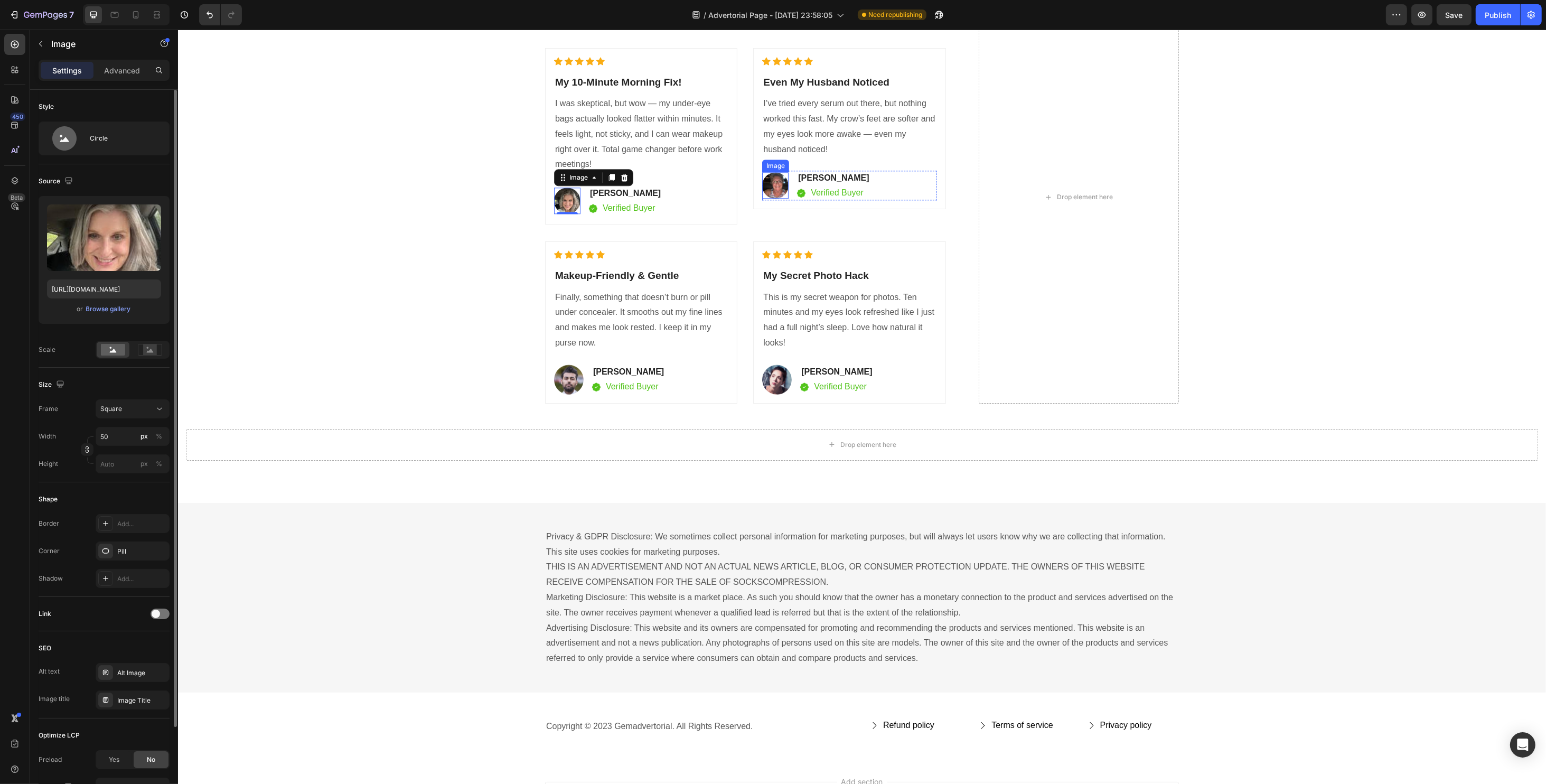
click at [762, 188] on img at bounding box center [775, 185] width 26 height 26
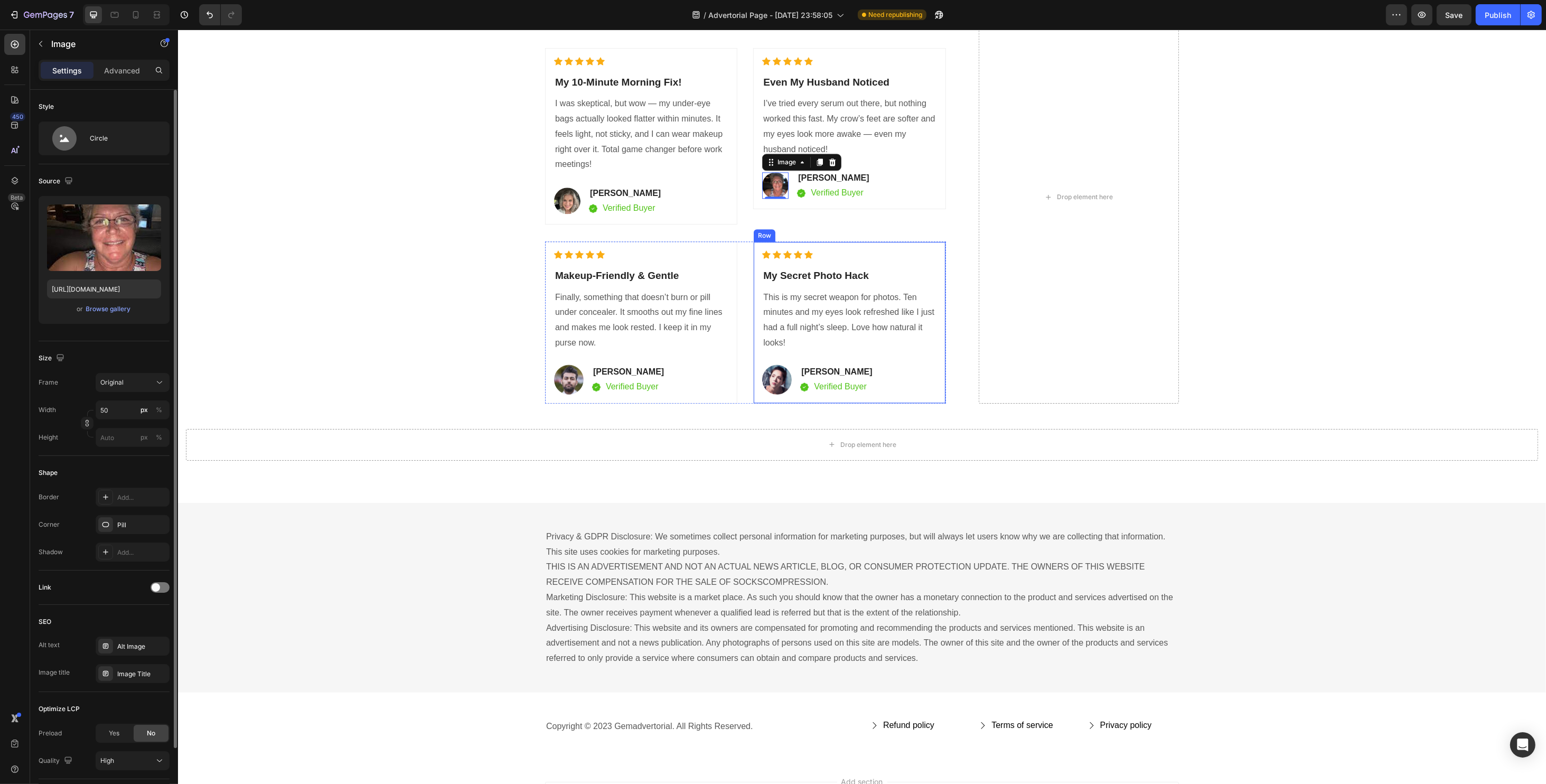
click at [1102, 349] on div "Drop element here" at bounding box center [1078, 197] width 200 height 413
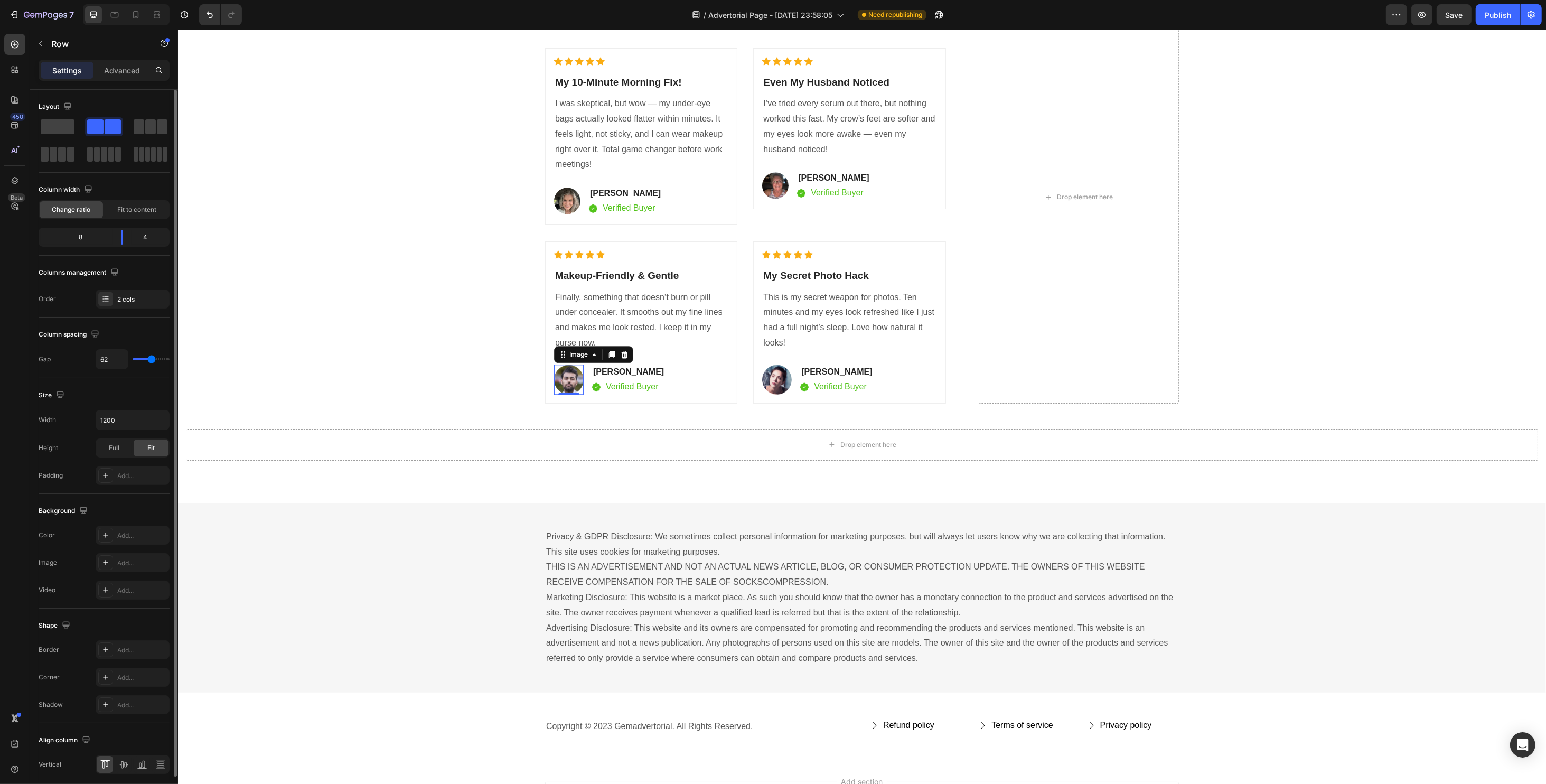
click at [560, 383] on img at bounding box center [569, 379] width 29 height 30
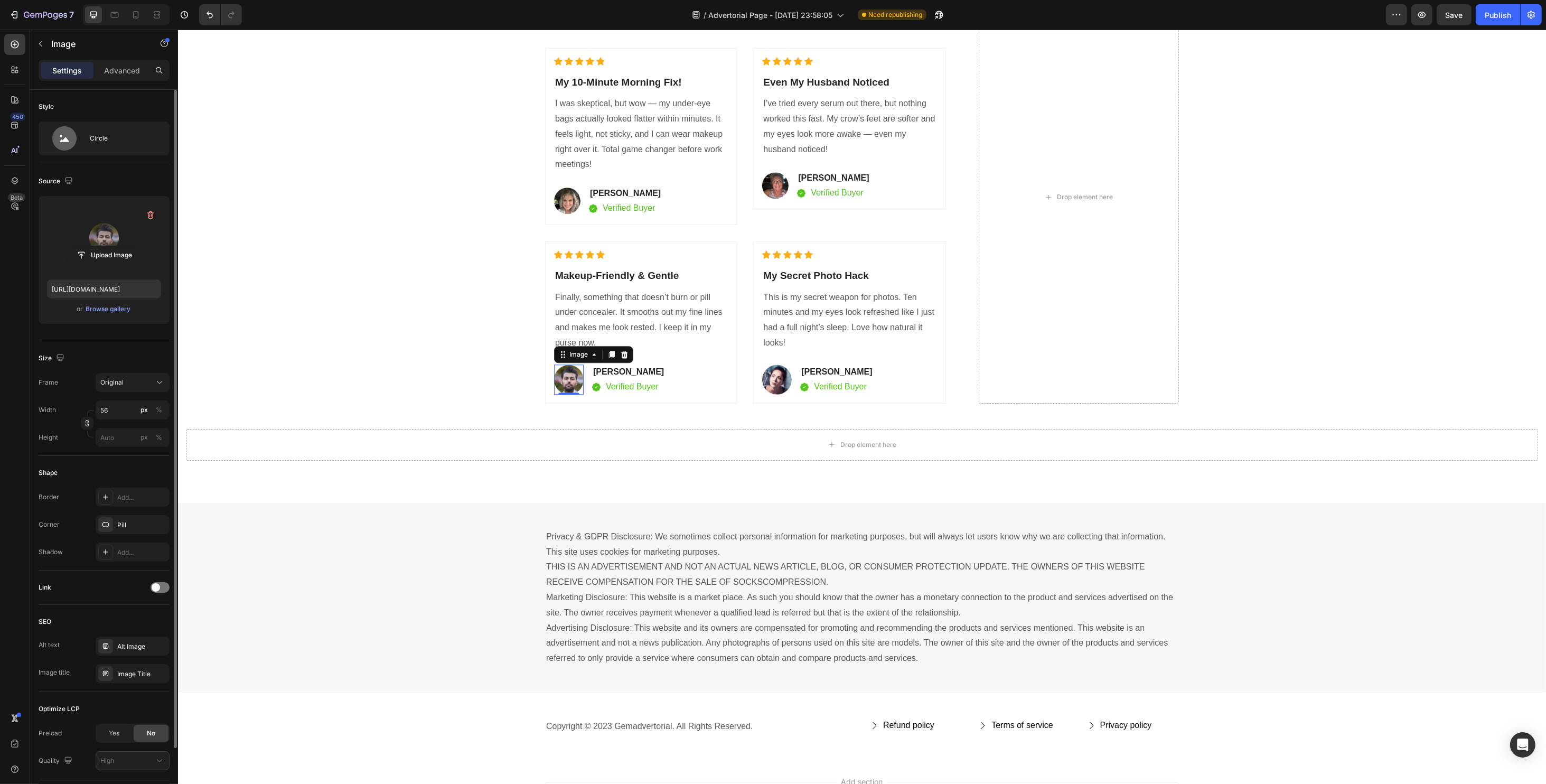
click at [88, 237] on label at bounding box center [103, 238] width 114 height 66
click at [88, 246] on input "file" at bounding box center [104, 255] width 73 height 18
type input "https://cdn.shopify.com/s/files/1/0734/2427/3508/files/gempages_584043591488242…"
click at [129, 408] on input "56" at bounding box center [133, 410] width 74 height 19
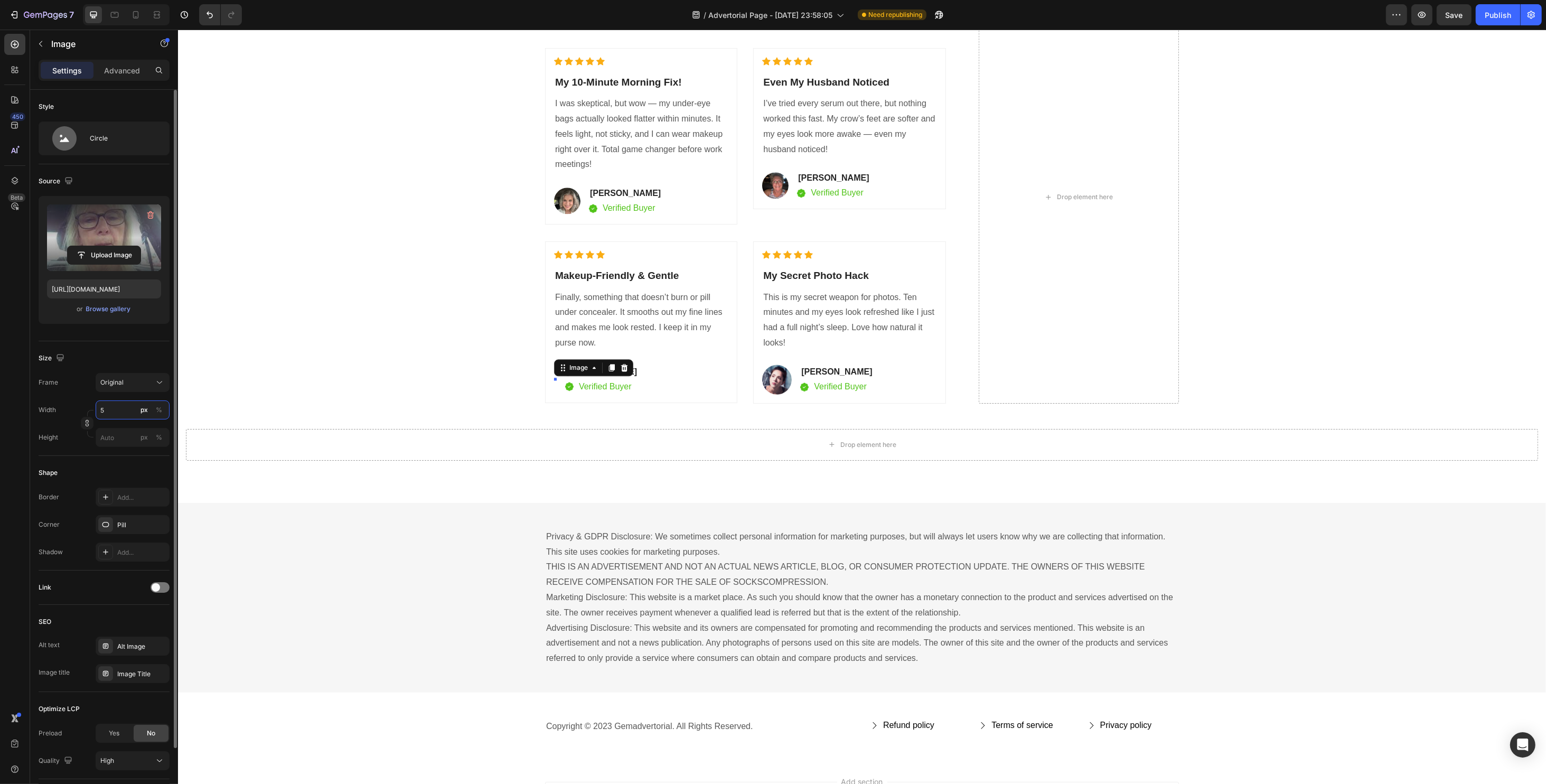
type input "50"
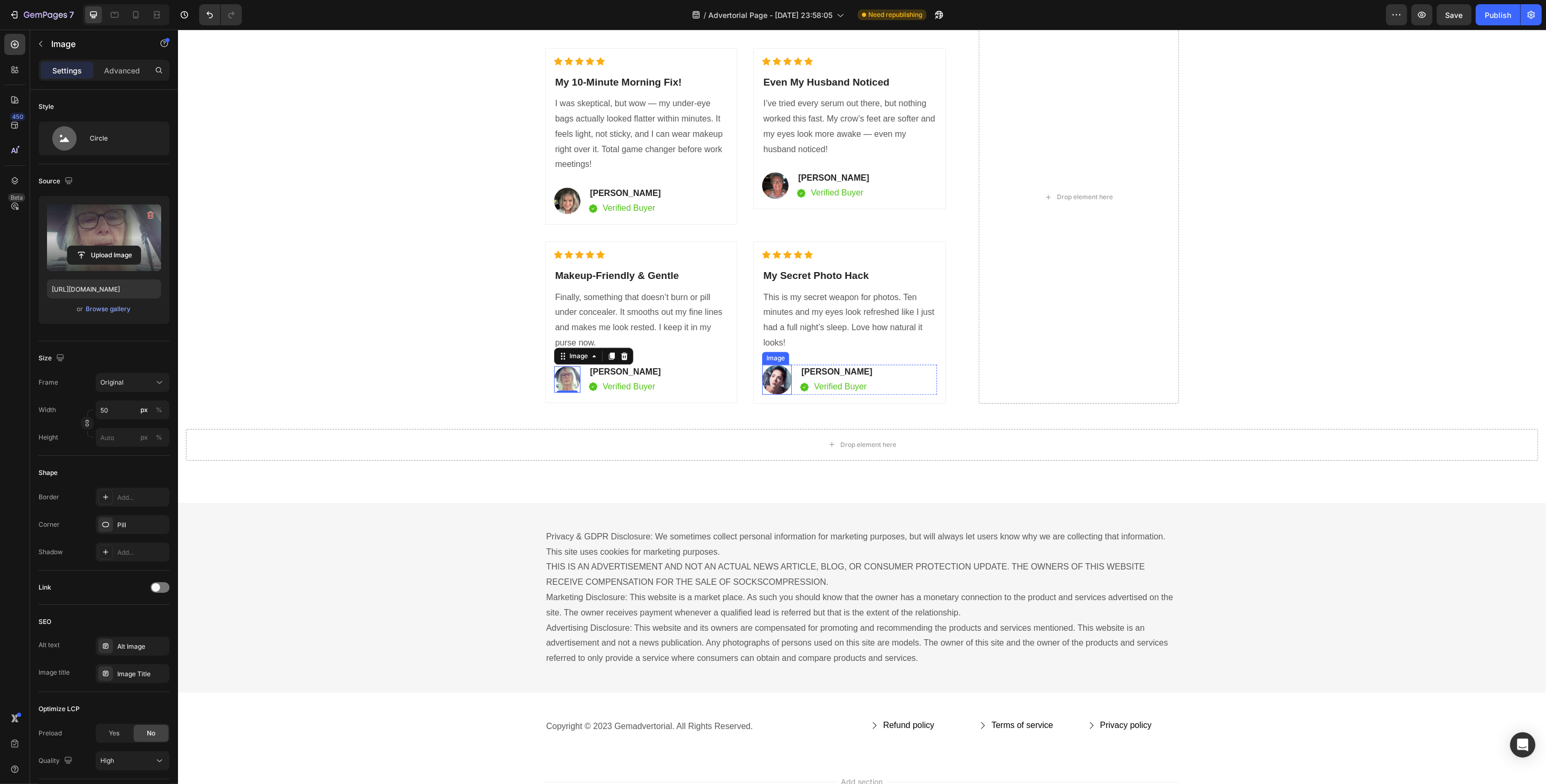
click at [772, 378] on img at bounding box center [777, 379] width 29 height 30
click at [88, 251] on input "file" at bounding box center [104, 255] width 73 height 18
type input "https://cdn.shopify.com/s/files/1/0734/2427/3508/files/gempages_584043591488242…"
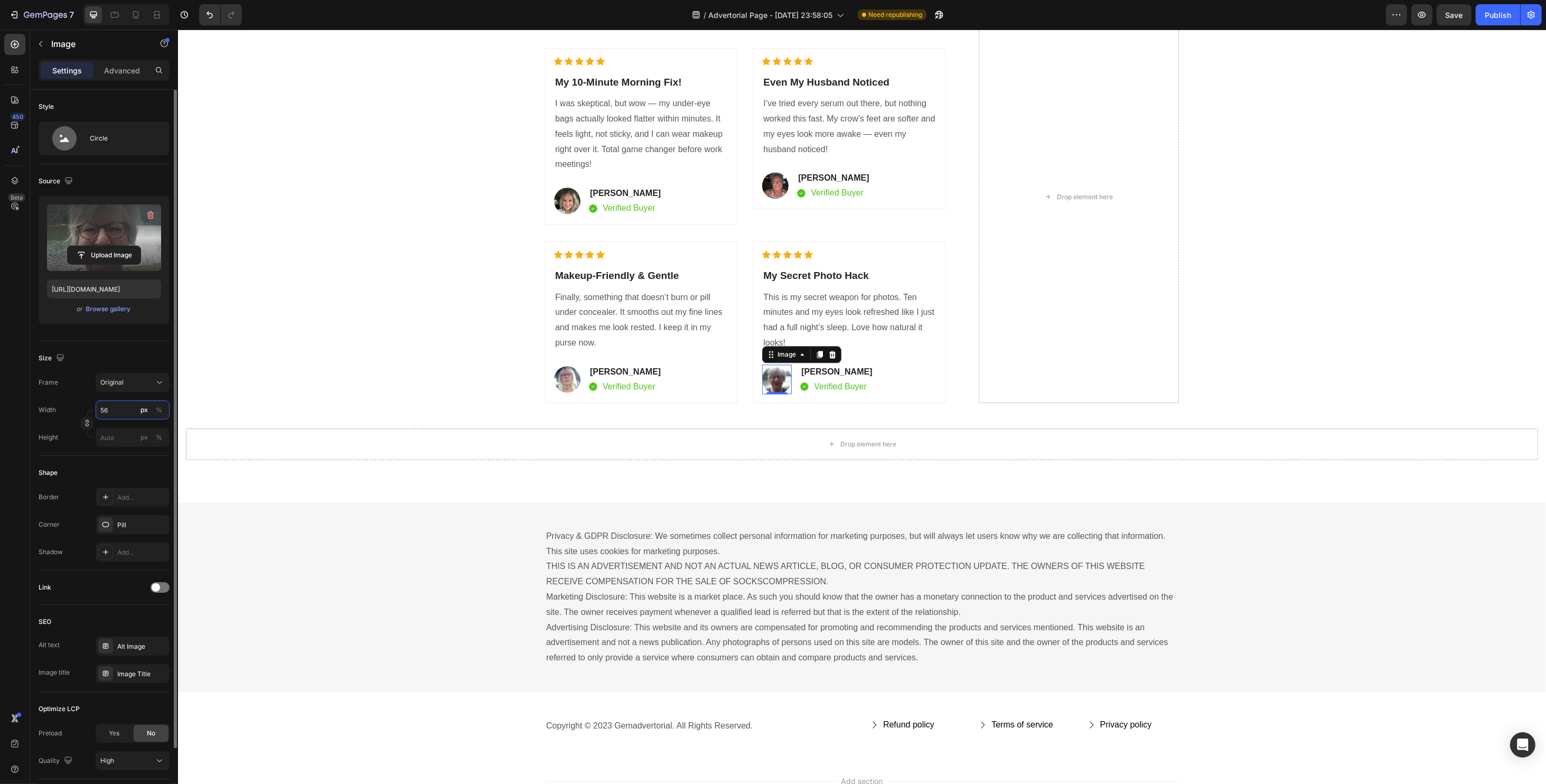
click at [125, 410] on input "56" at bounding box center [133, 410] width 74 height 19
type input "50"
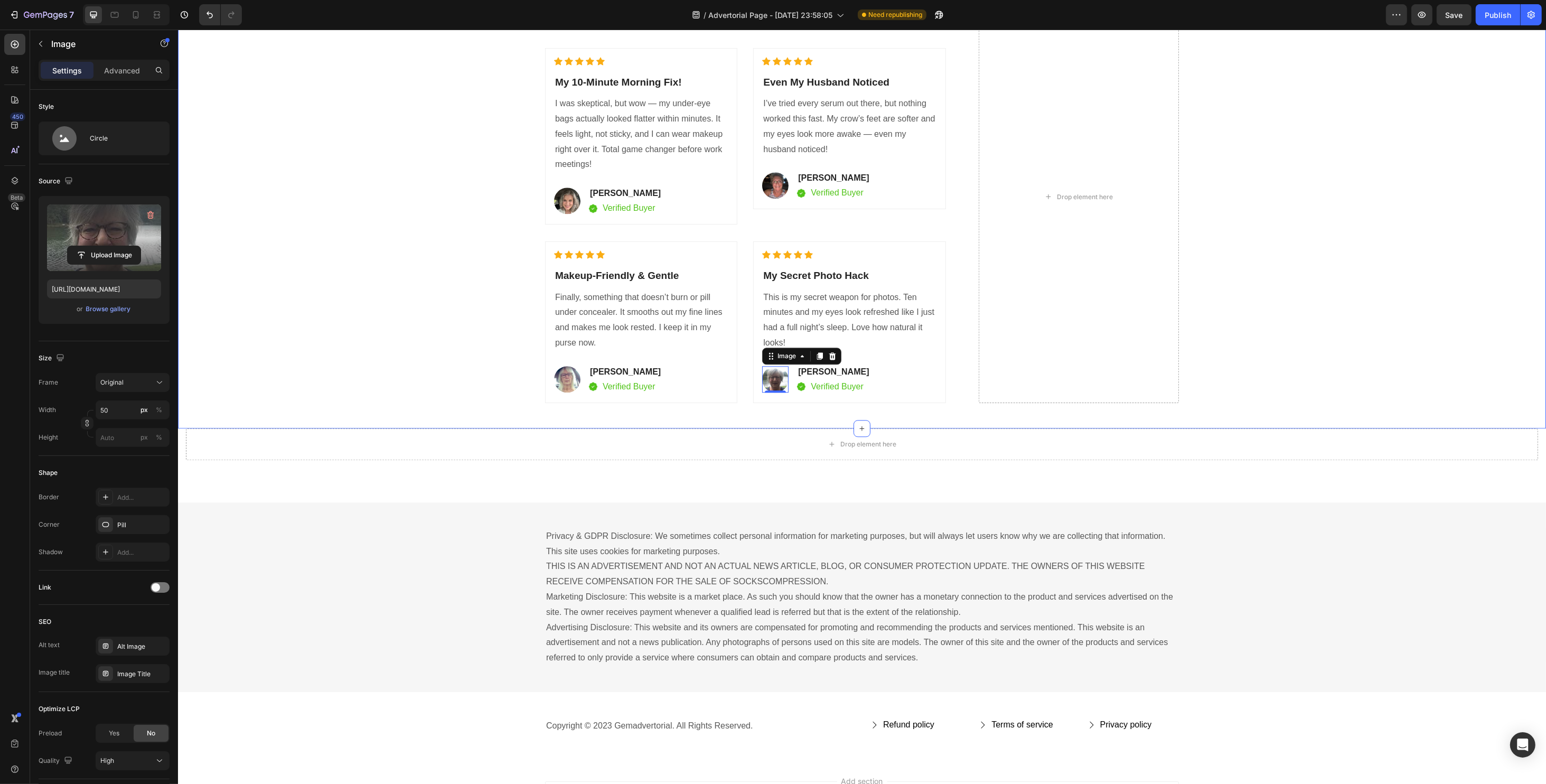
click at [355, 372] on div "Heading Result By Real Customers. Heading Icon Icon Icon Icon Icon Icon List Ho…" at bounding box center [861, 209] width 1352 height 437
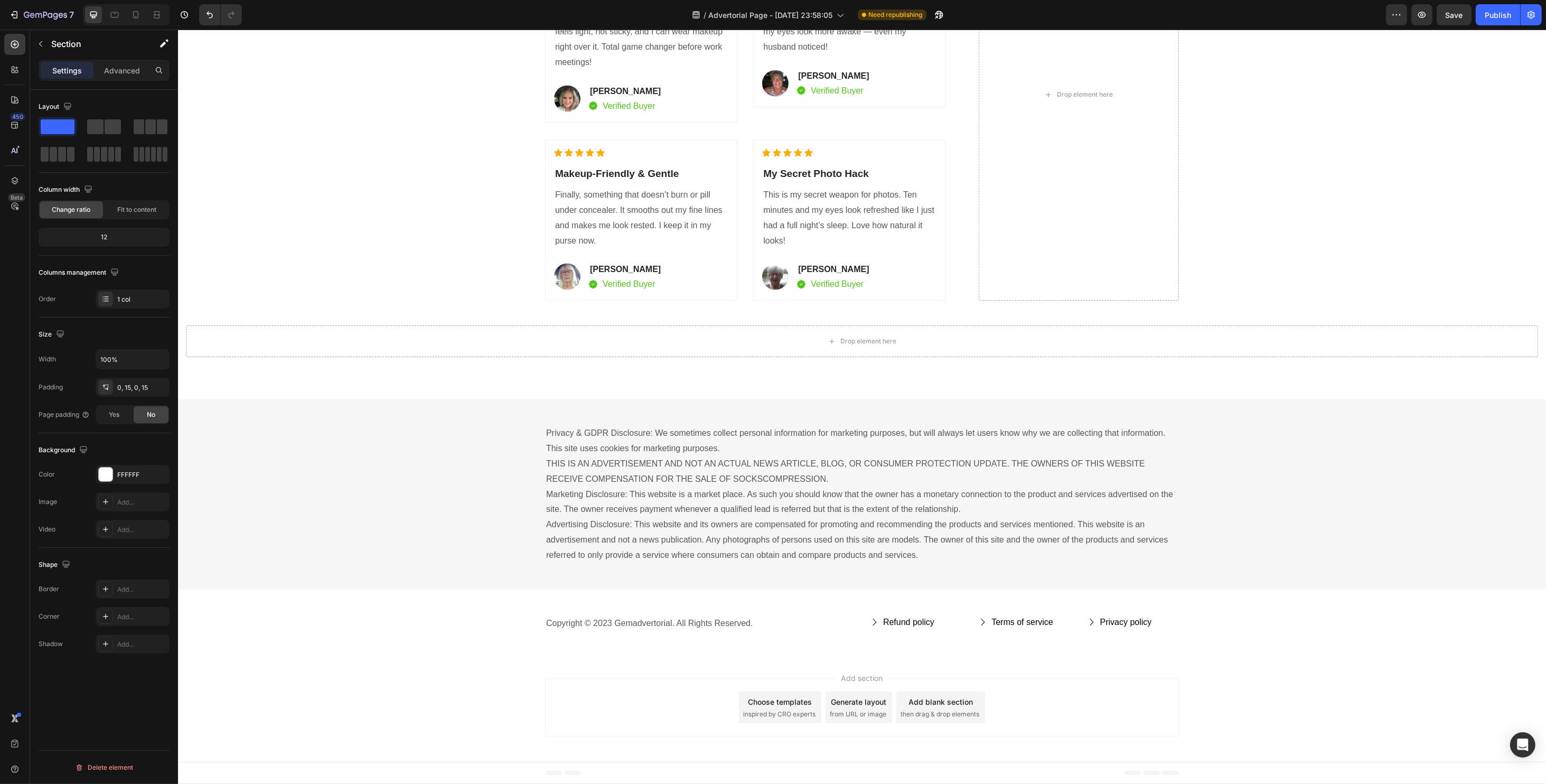
scroll to position [2375, 0]
click at [1492, 14] on div "Publish" at bounding box center [1498, 16] width 26 height 11
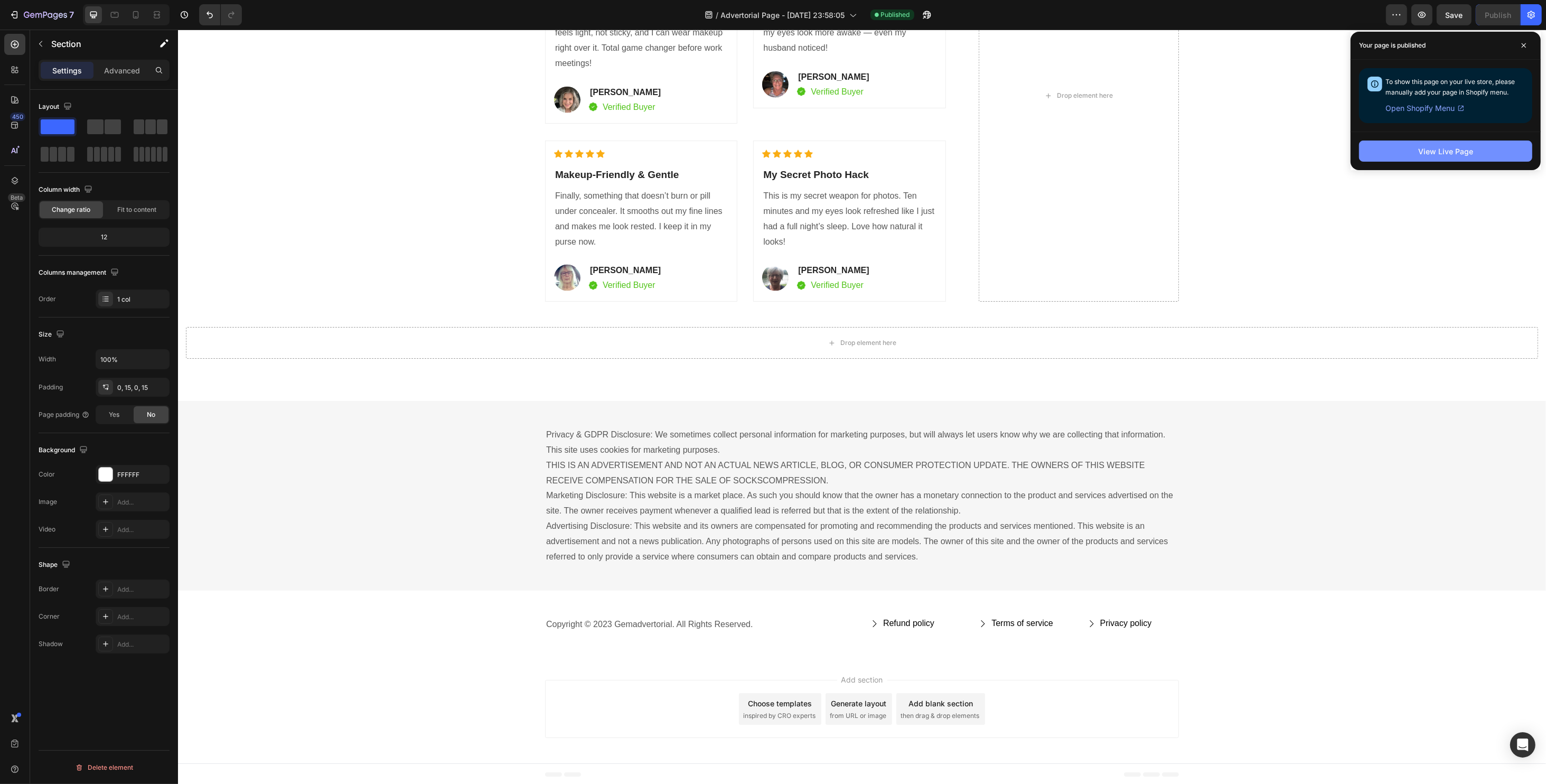
click at [1447, 146] on div "View Live Page" at bounding box center [1445, 152] width 55 height 11
